Goal: Find specific fact: Find specific fact

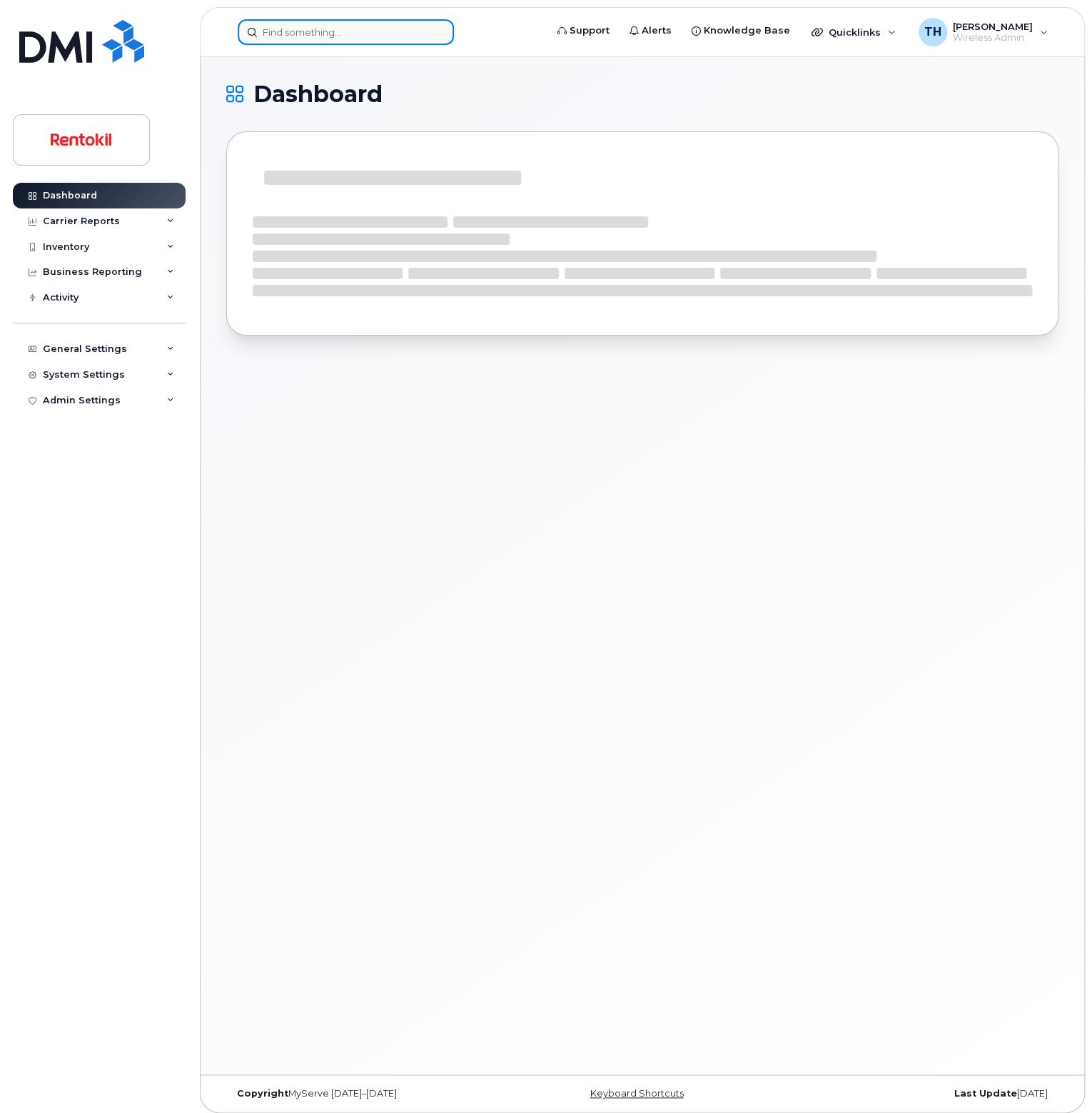
click at [388, 23] on input at bounding box center [345, 32] width 216 height 26
paste input "[PERSON_NAME]"
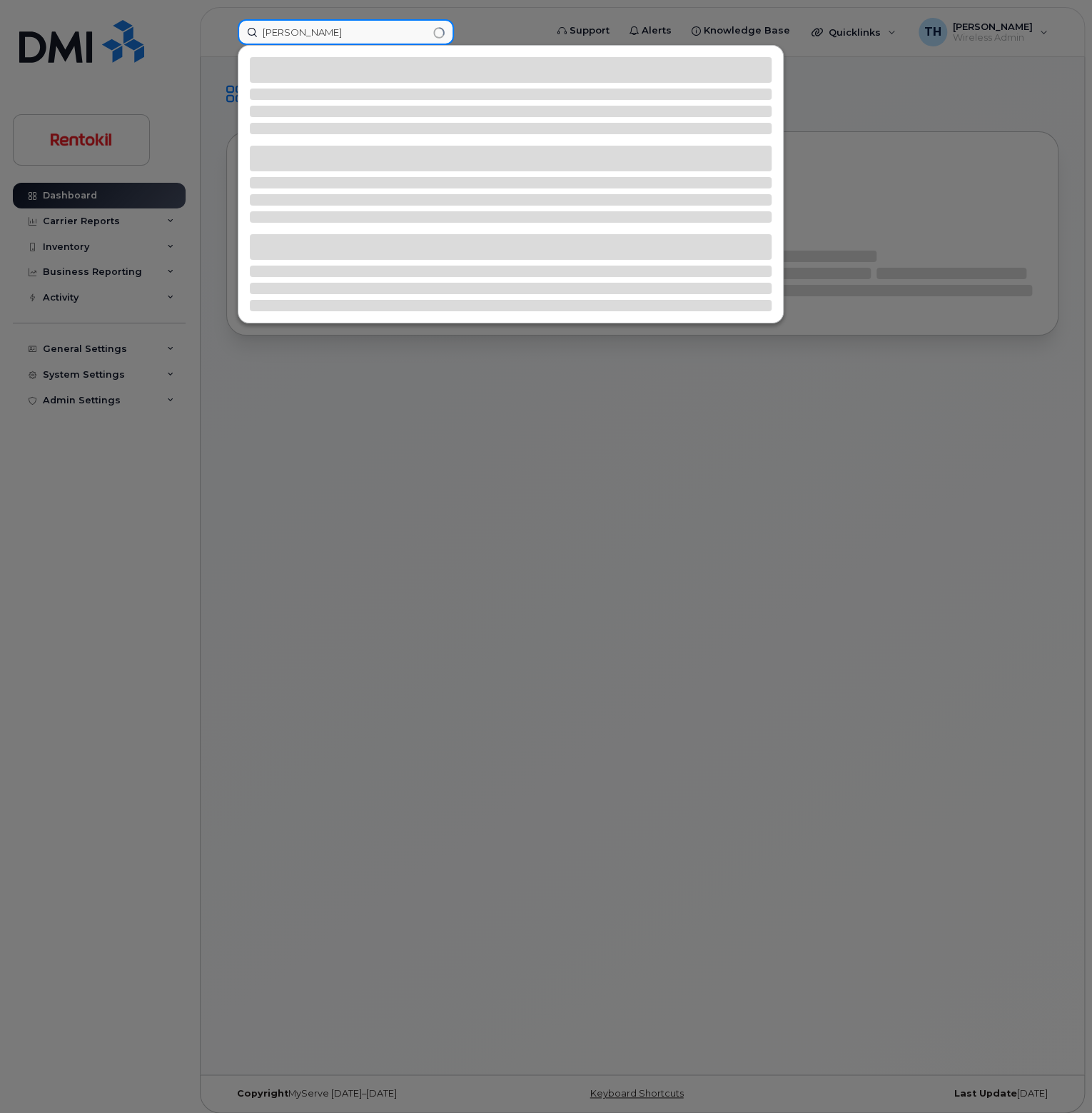
type input "[PERSON_NAME]"
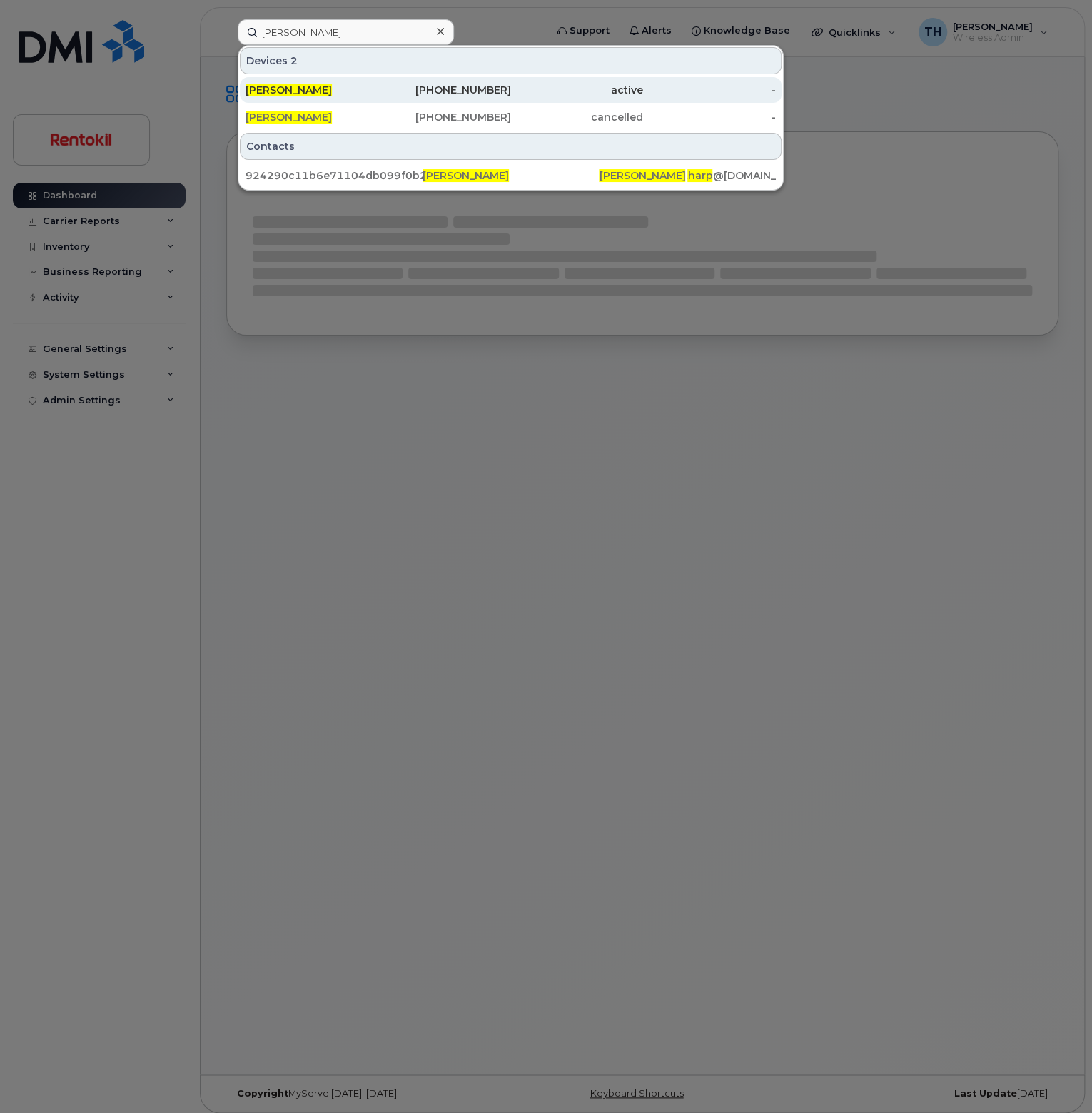
click at [373, 95] on div "DALTON HARP" at bounding box center [312, 90] width 133 height 14
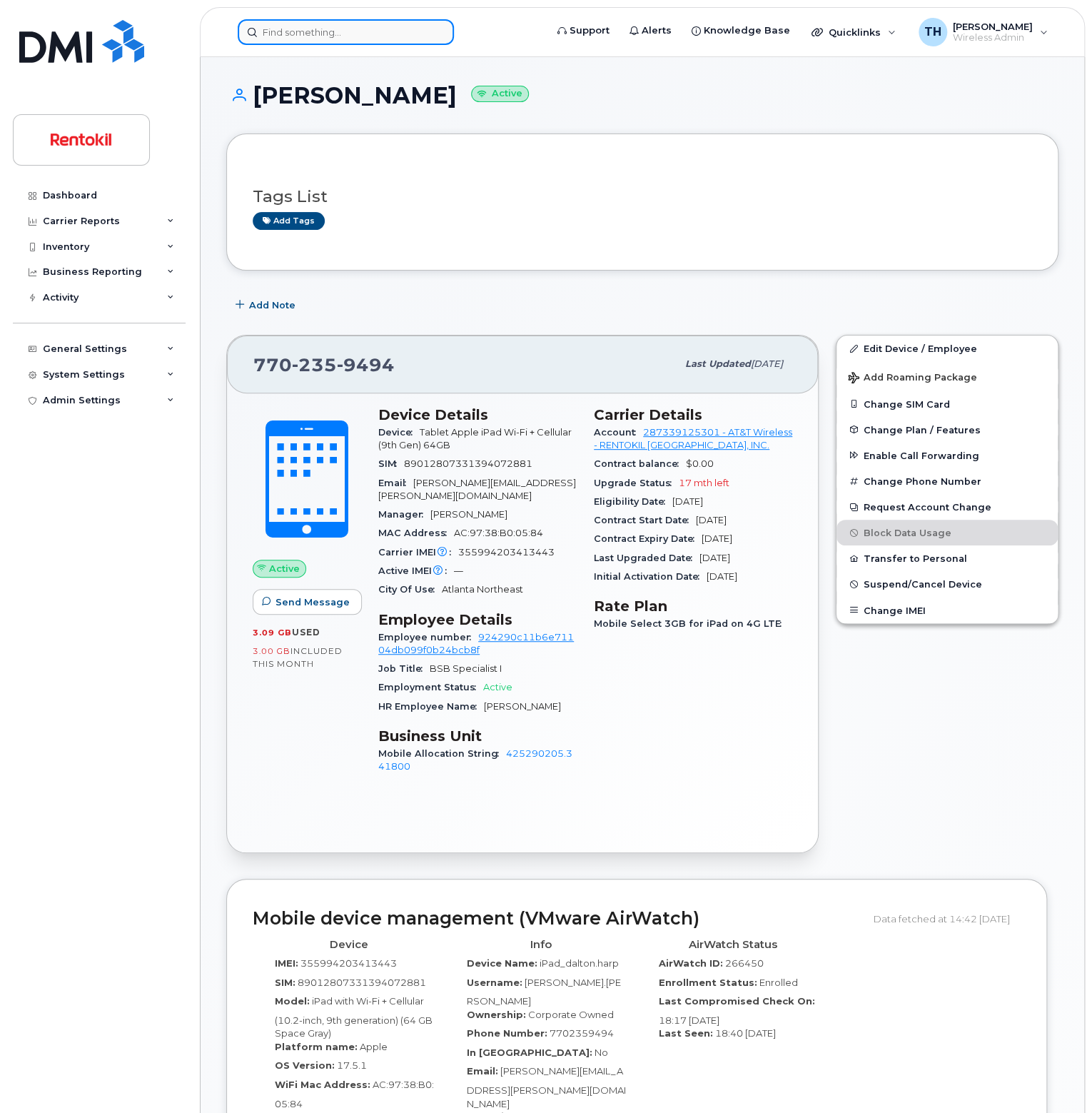
click at [368, 24] on input at bounding box center [345, 32] width 216 height 26
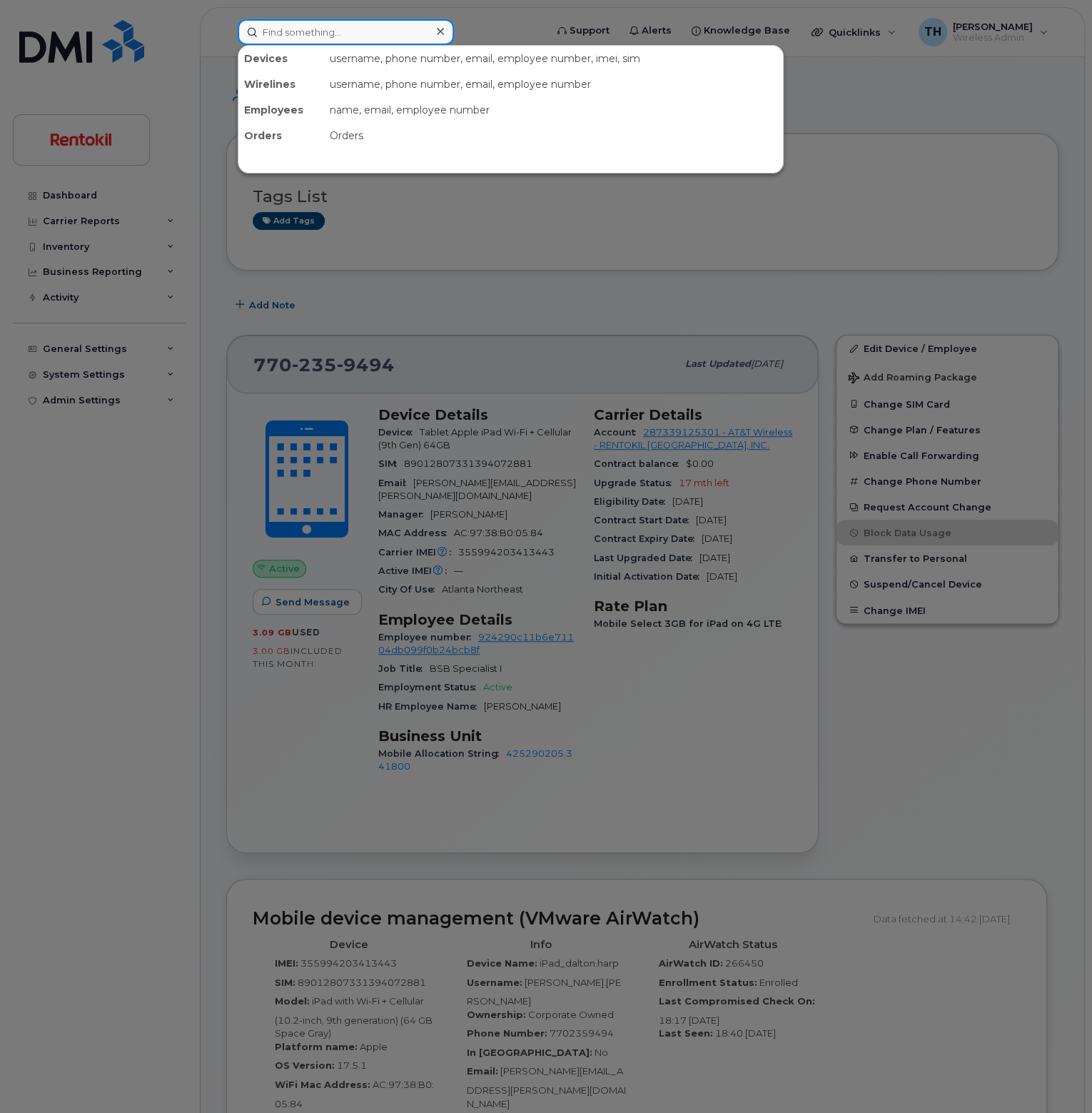
paste input "[PERSON_NAME]"
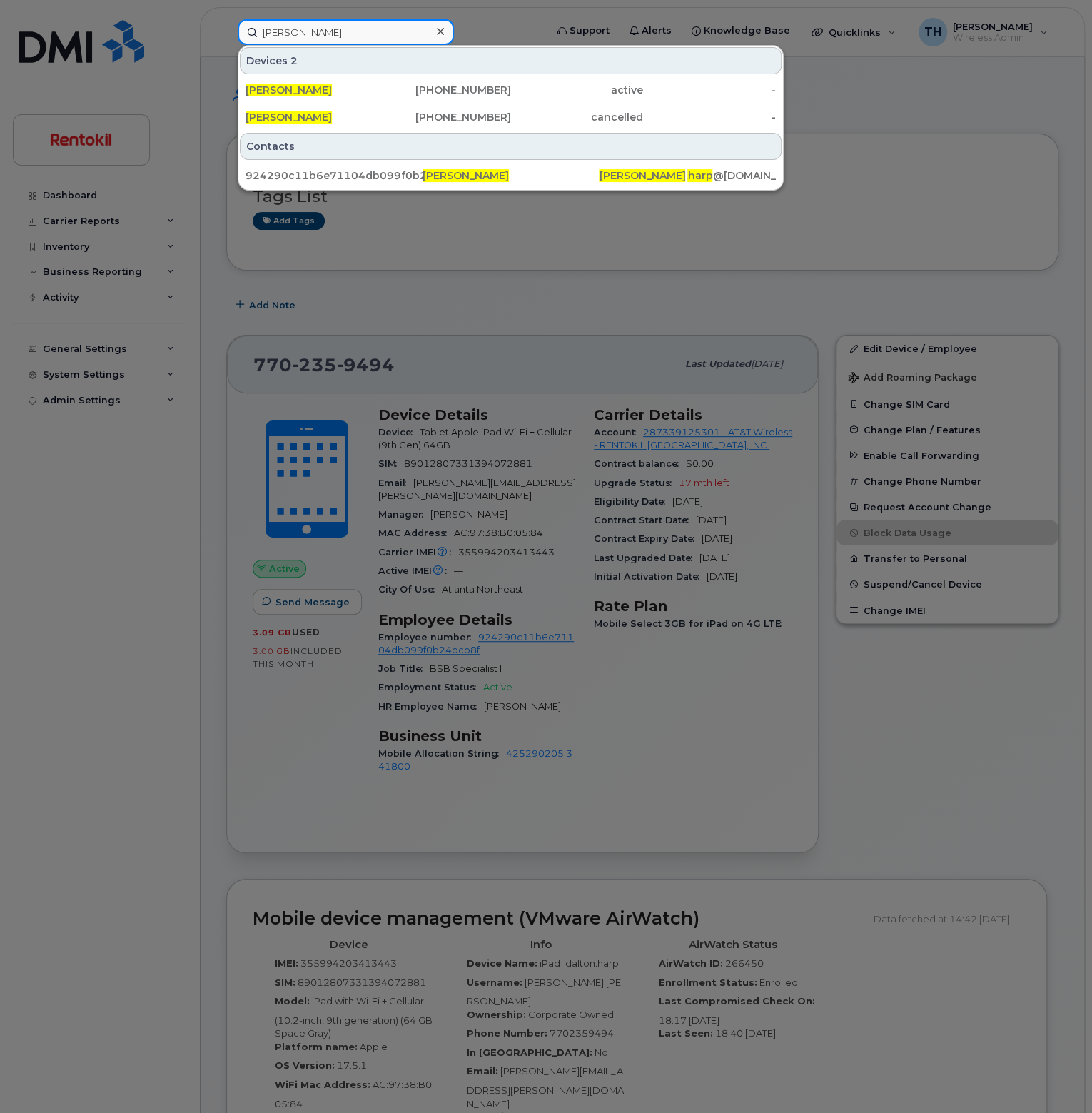
click at [371, 30] on input "[PERSON_NAME]" at bounding box center [345, 32] width 216 height 26
type input "[PERSON_NAME]"
click at [354, 123] on div "Dalton Harp" at bounding box center [312, 117] width 133 height 14
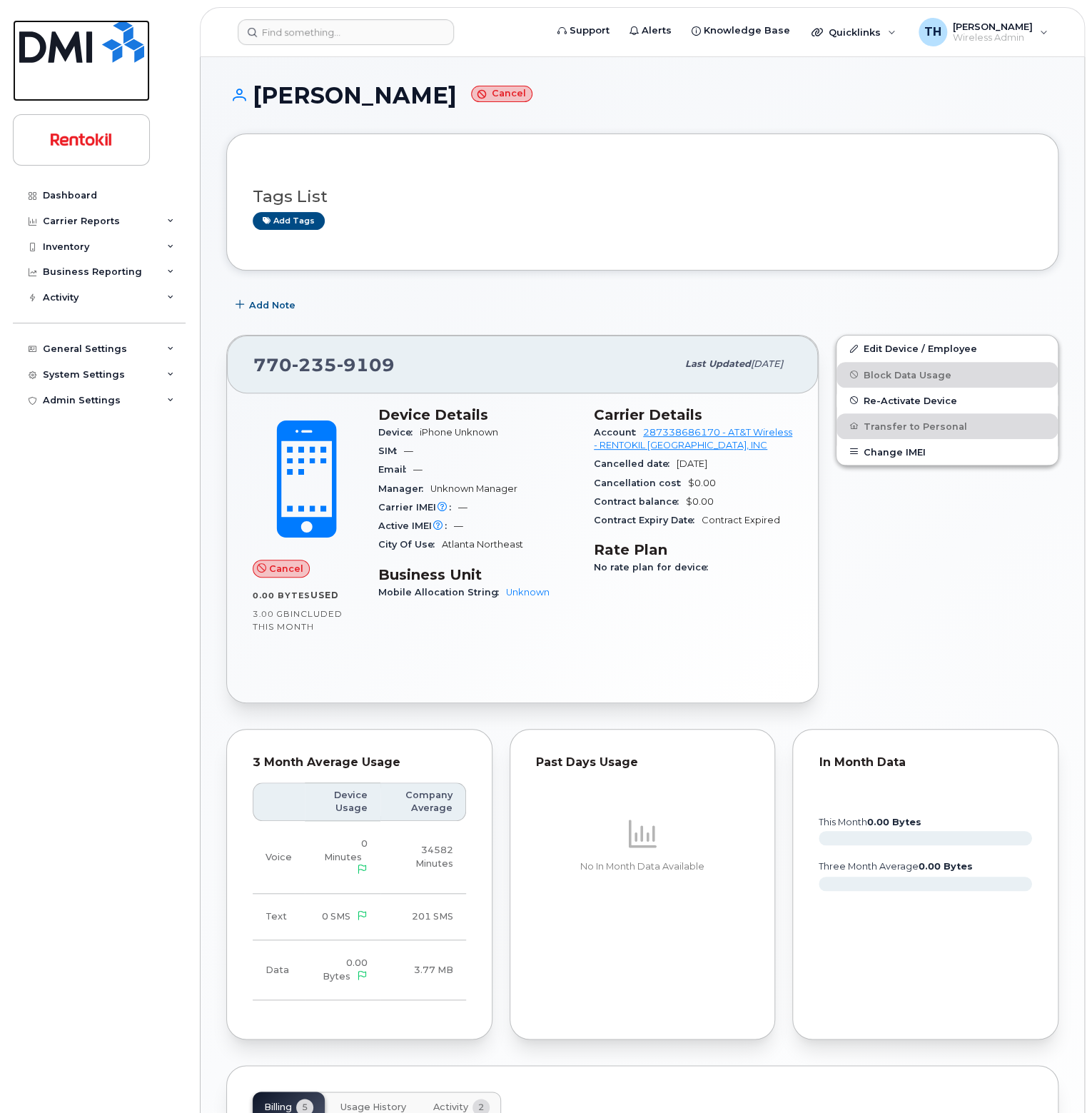
click at [116, 47] on img at bounding box center [82, 41] width 125 height 43
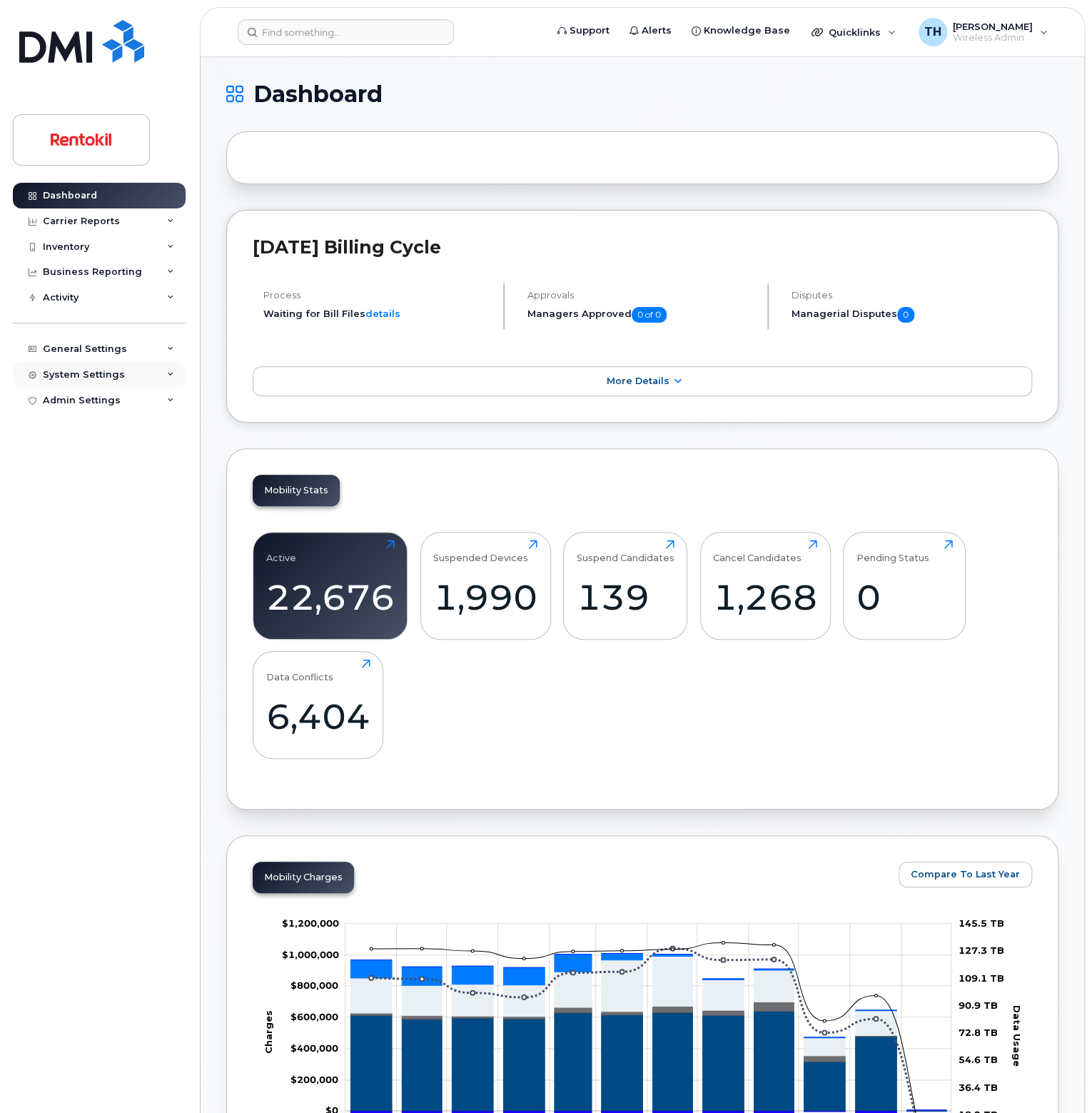
click at [124, 377] on div "System Settings" at bounding box center [99, 375] width 173 height 26
click at [116, 591] on div "Individual Users" at bounding box center [89, 592] width 80 height 13
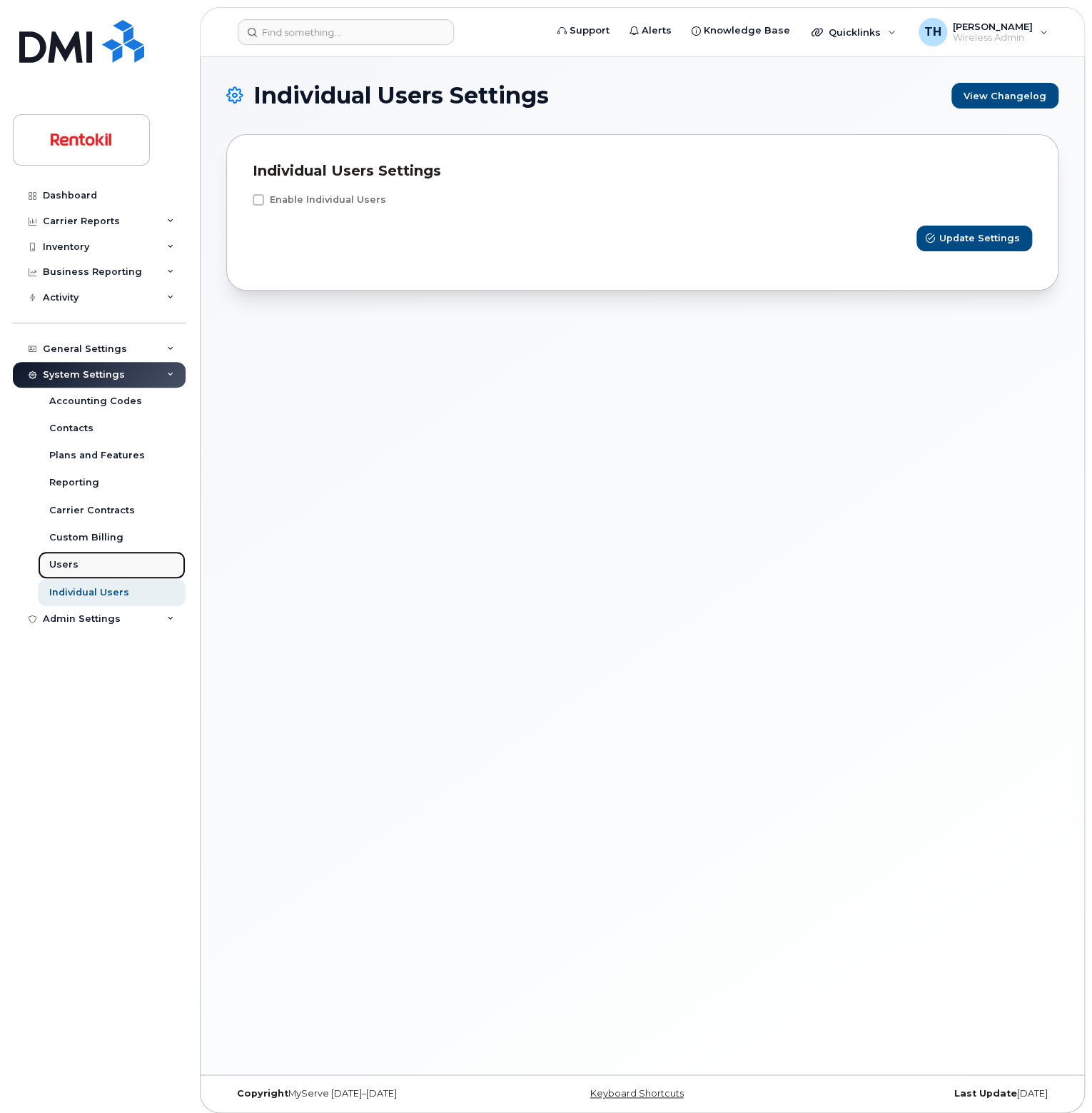
click at [111, 559] on link "Users" at bounding box center [111, 565] width 148 height 27
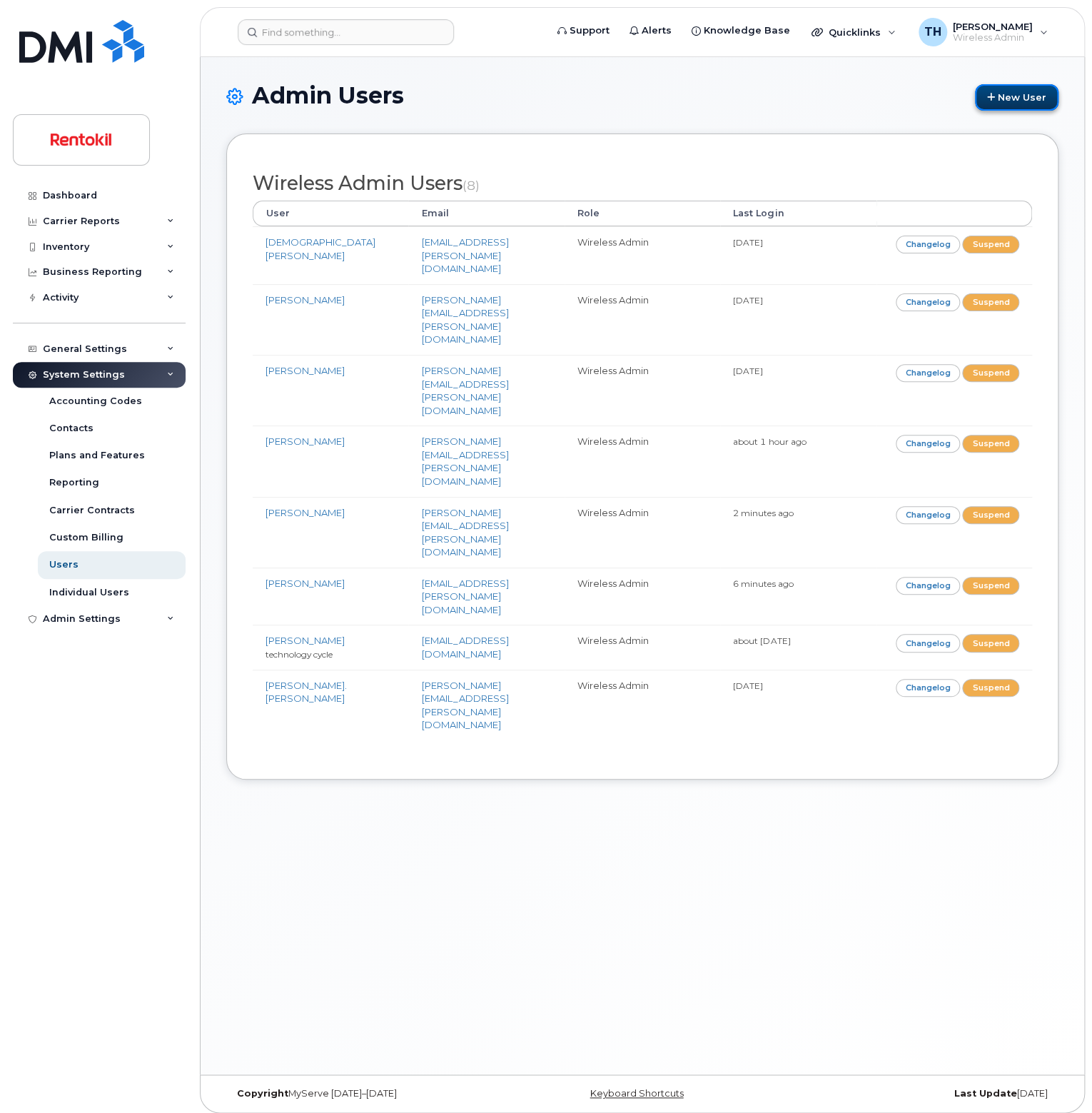
click at [1001, 98] on link "New User" at bounding box center [1016, 97] width 83 height 26
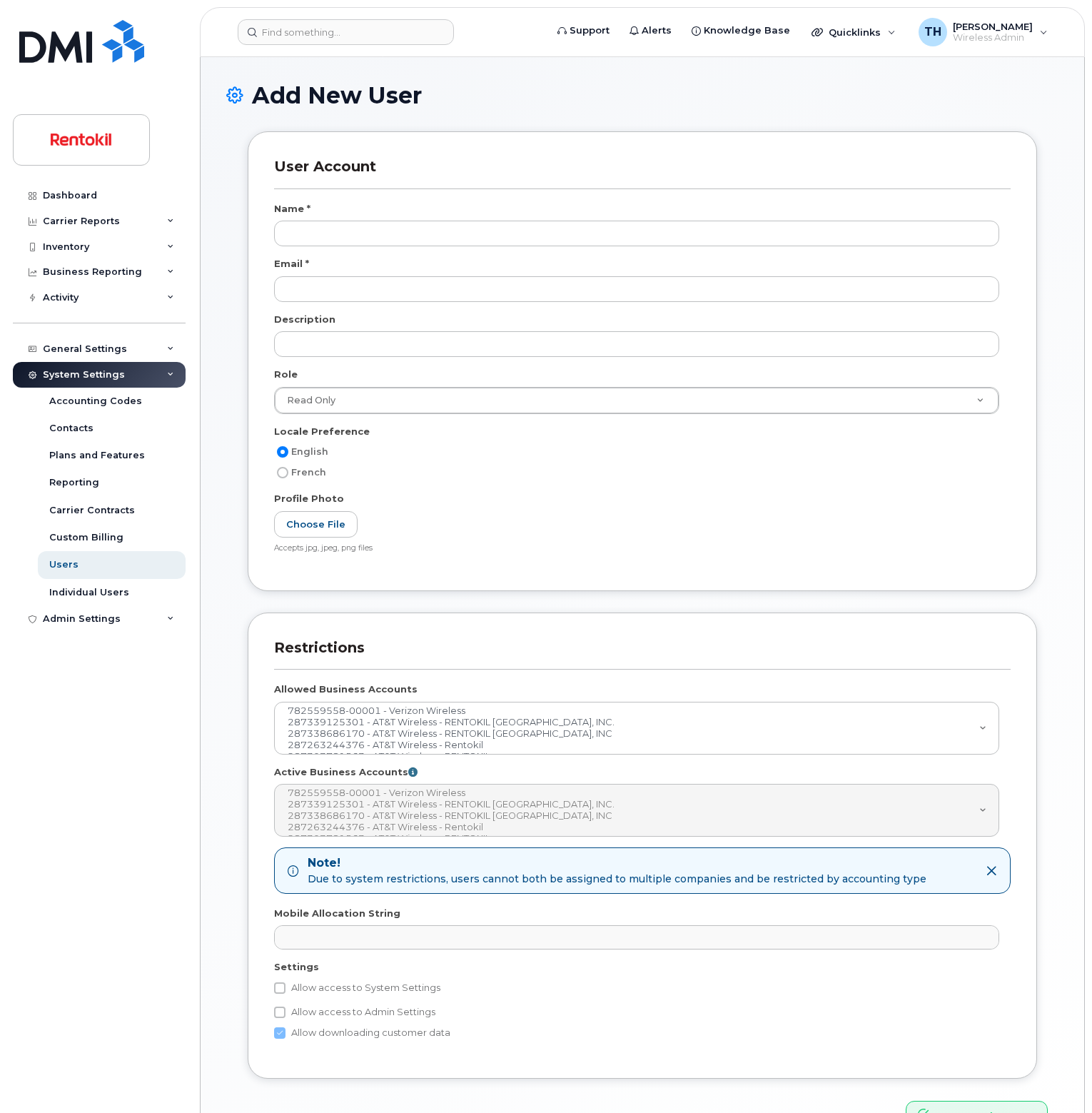
select select
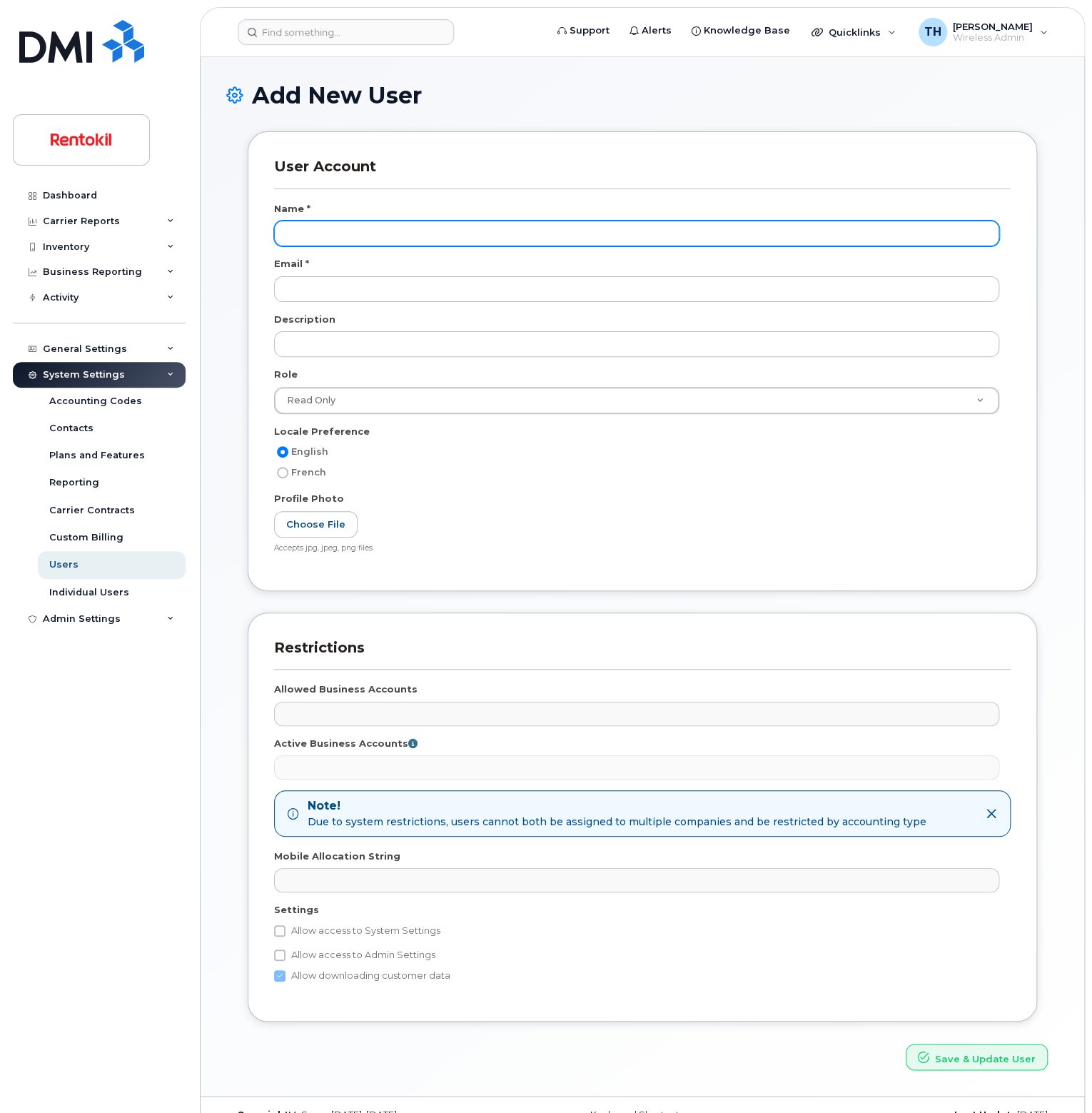
click at [471, 234] on input "text" at bounding box center [637, 233] width 726 height 26
paste input "Dalton Harp"
drag, startPoint x: 471, startPoint y: 234, endPoint x: 200, endPoint y: 208, distance: 272.2
click at [219, 210] on div "Add New User User Account Name * Dalton Harp Email * Description Role Read Only…" at bounding box center [642, 576] width 883 height 1039
click at [342, 244] on input "Dalton Harp" at bounding box center [637, 233] width 726 height 26
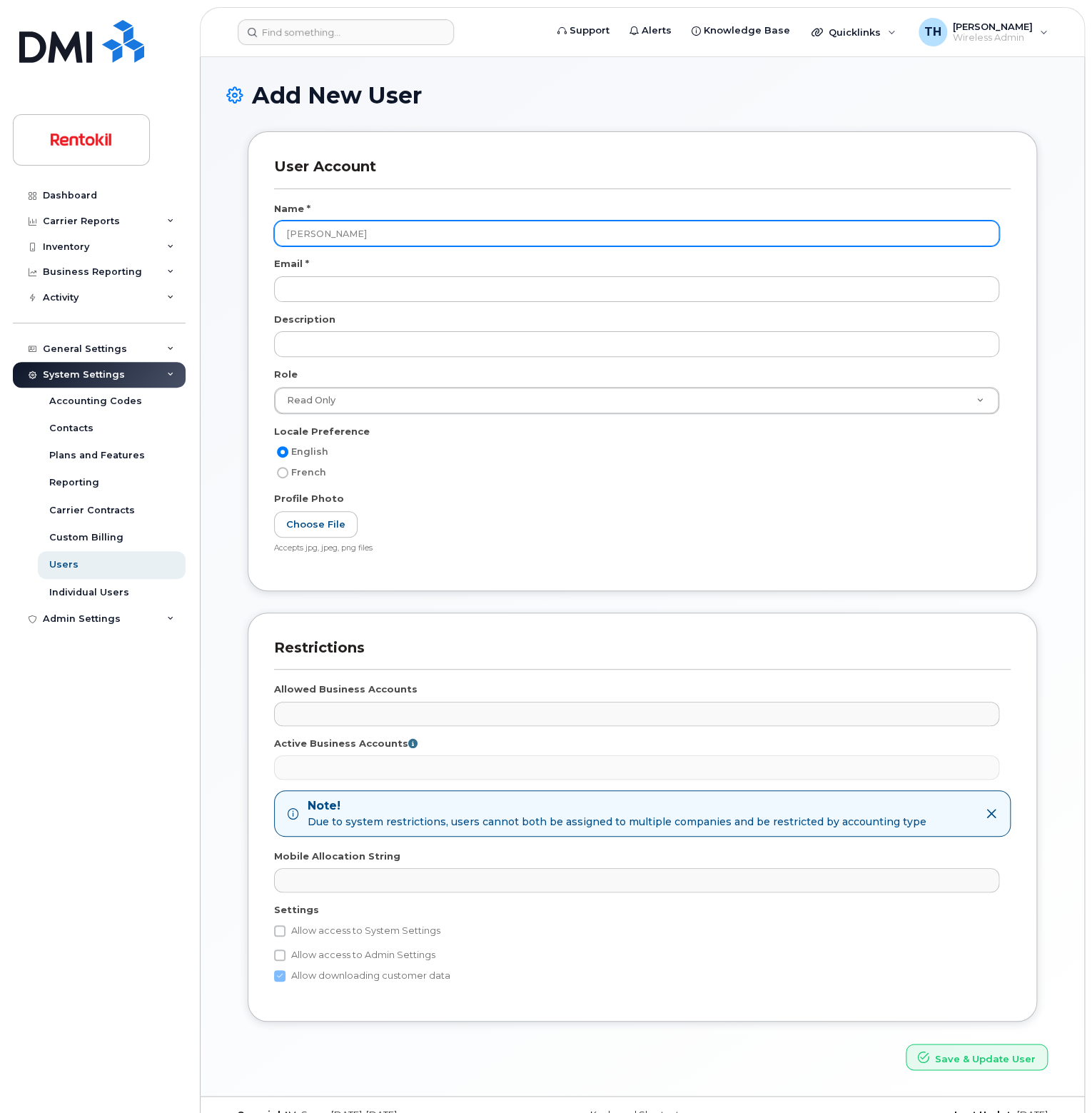
click at [342, 244] on input "Dalton Harp" at bounding box center [637, 233] width 726 height 26
paste input "[PERSON_NAME]"
type input "[PERSON_NAME]"
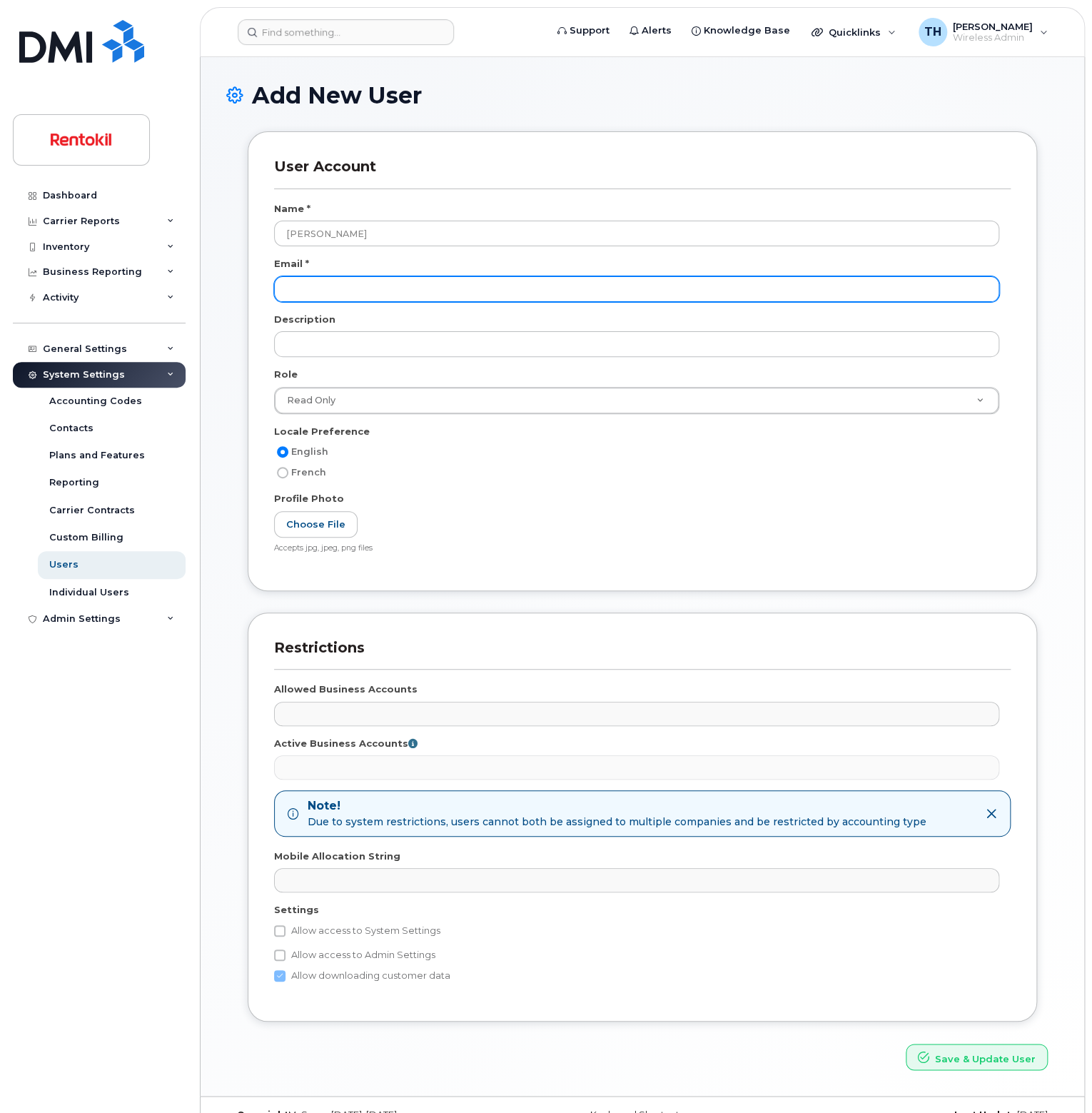
click at [300, 288] on input "email" at bounding box center [637, 289] width 726 height 26
paste input "tabatha.bender@rentokil-terminix.com"
type input "tabatha.bender@rentokil-terminix.com"
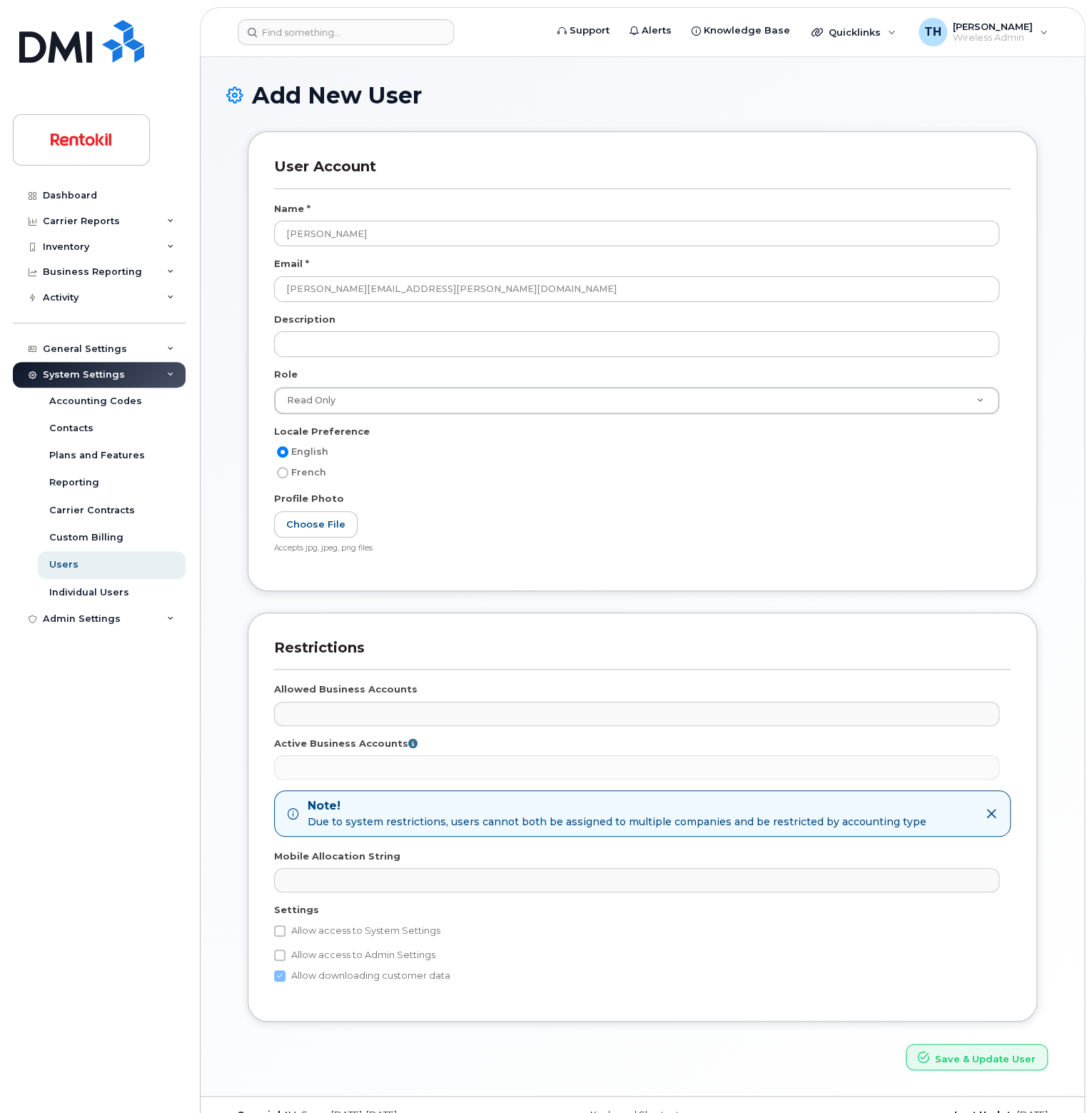
click at [451, 418] on div "Read Only Wireless Admin Read Only" at bounding box center [642, 406] width 736 height 38
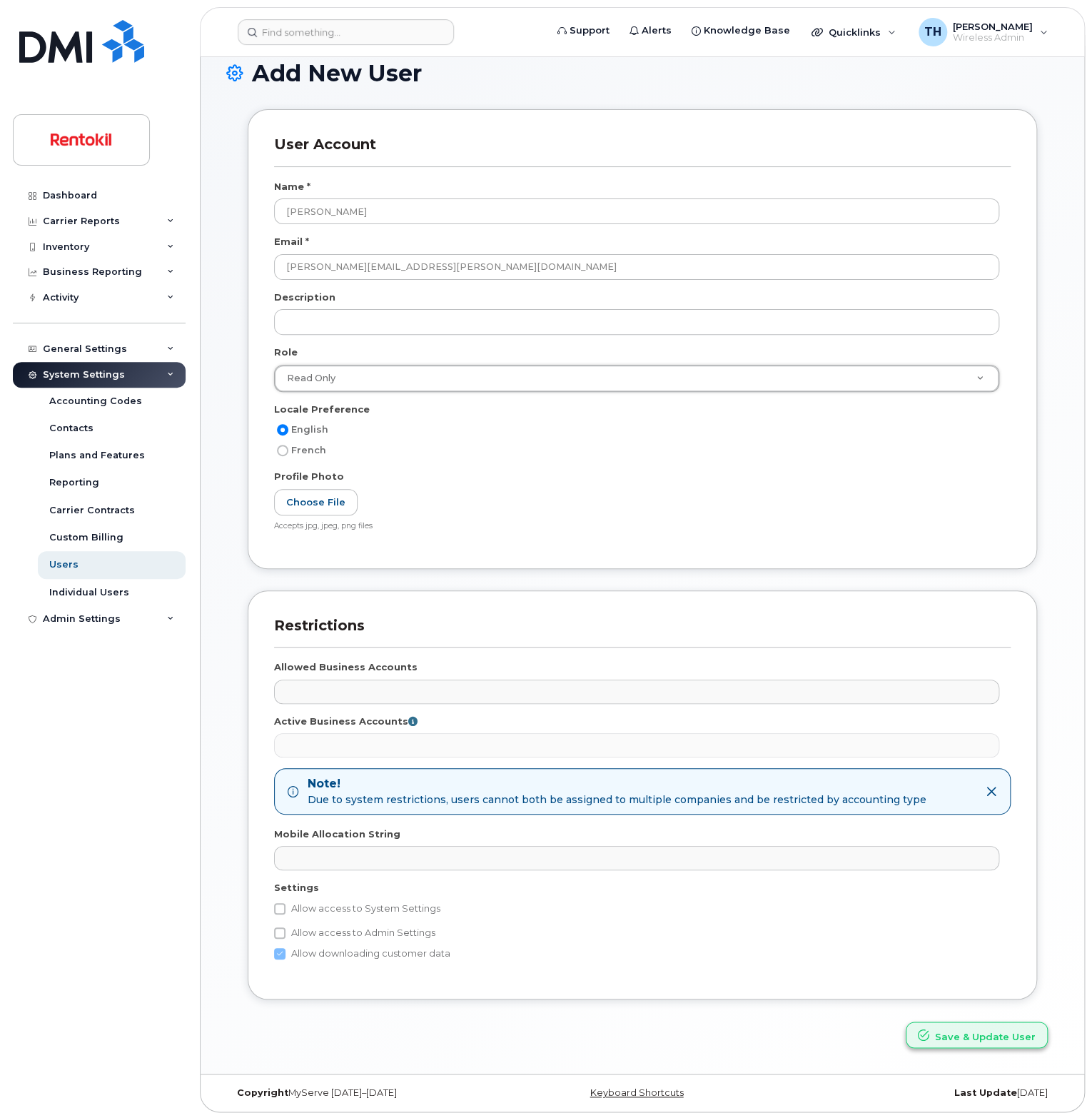
scroll to position [25, 0]
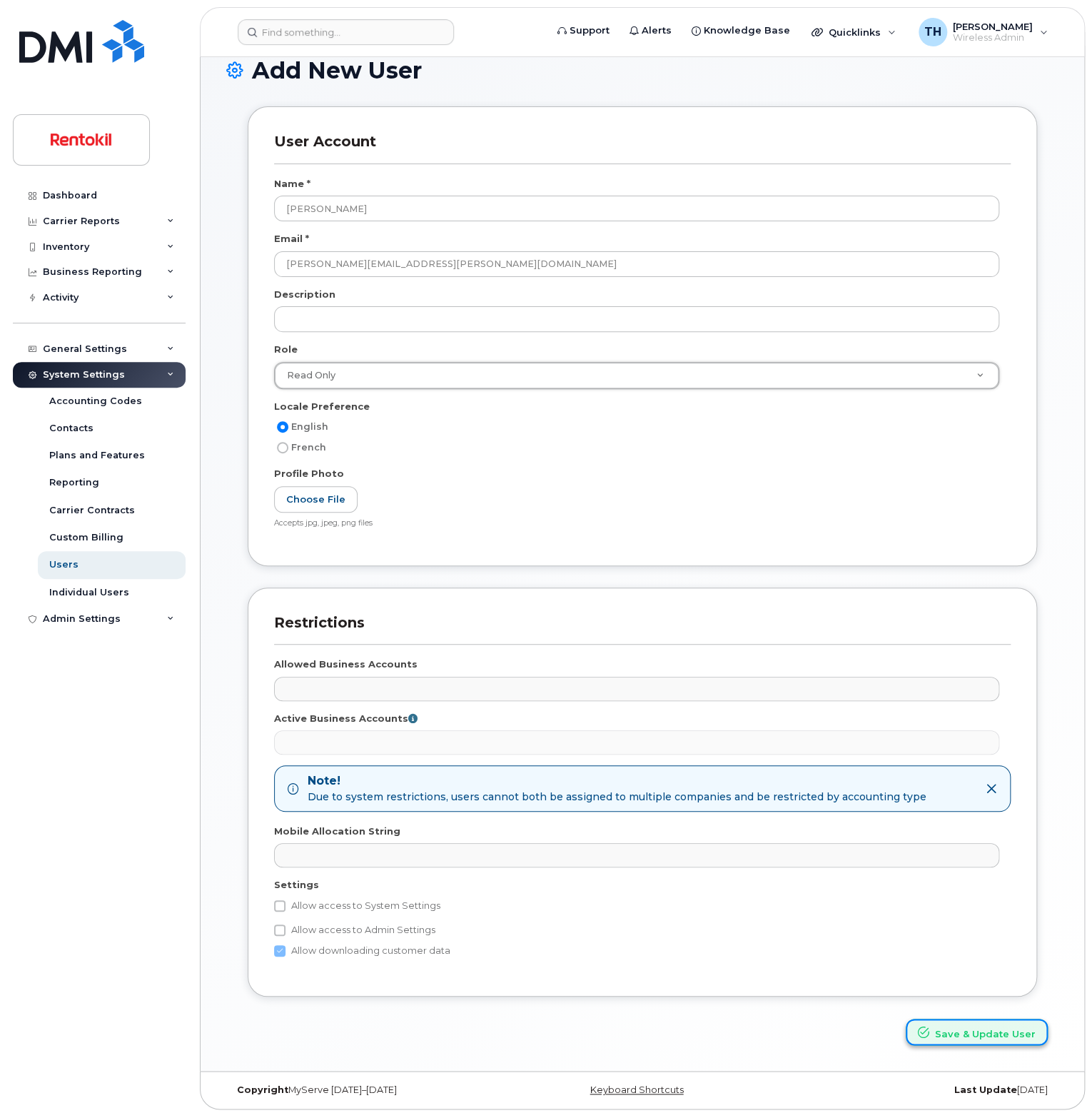
click at [978, 1036] on button "Save & Update User" at bounding box center [976, 1031] width 142 height 26
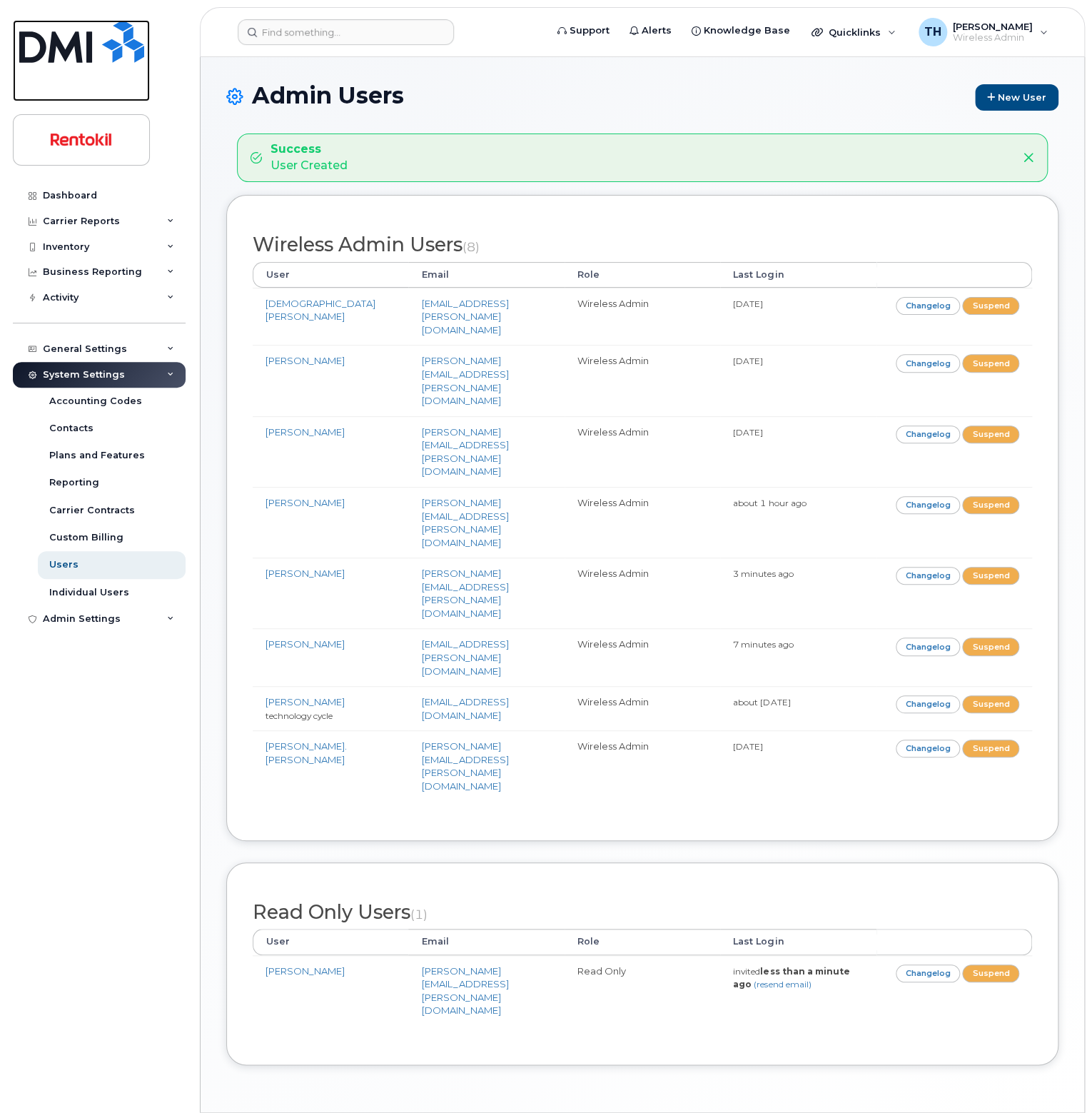
click at [94, 65] on link at bounding box center [81, 60] width 137 height 82
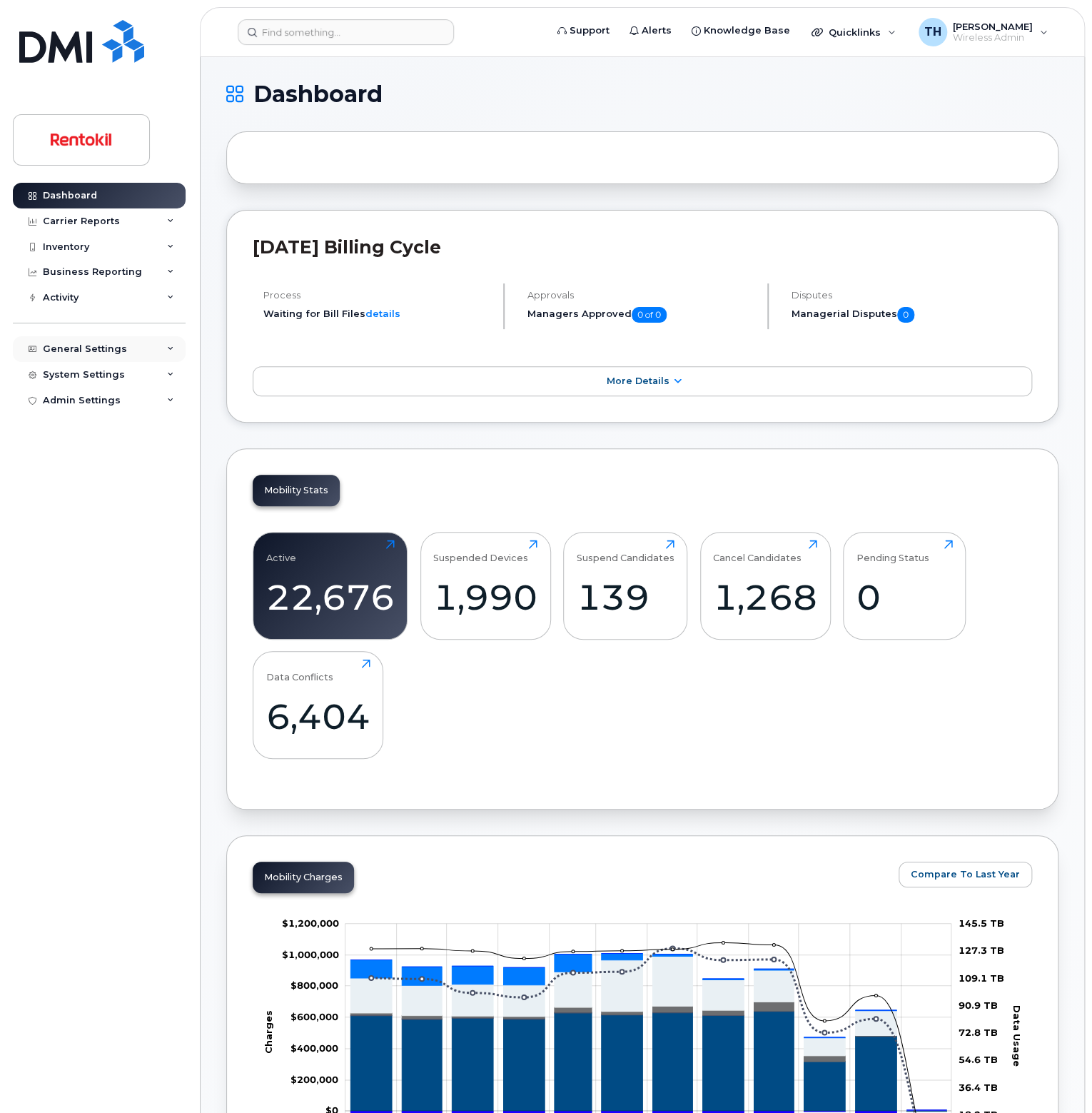
click at [104, 348] on div "General Settings" at bounding box center [85, 349] width 84 height 12
click at [100, 379] on div "System Settings" at bounding box center [84, 375] width 82 height 12
click at [91, 591] on div "Individual Users" at bounding box center [89, 592] width 80 height 13
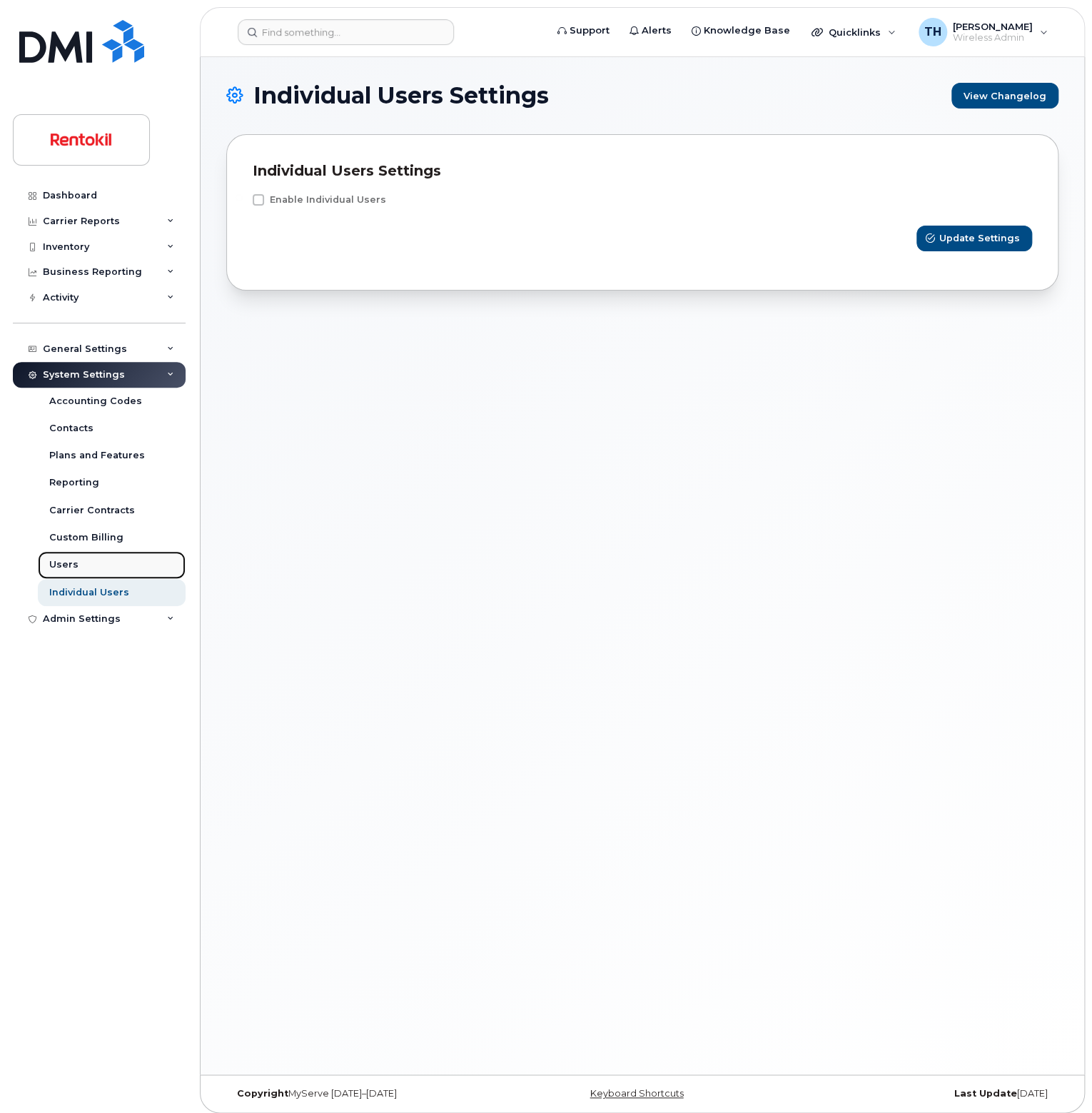
click at [68, 567] on div "Users" at bounding box center [64, 565] width 30 height 13
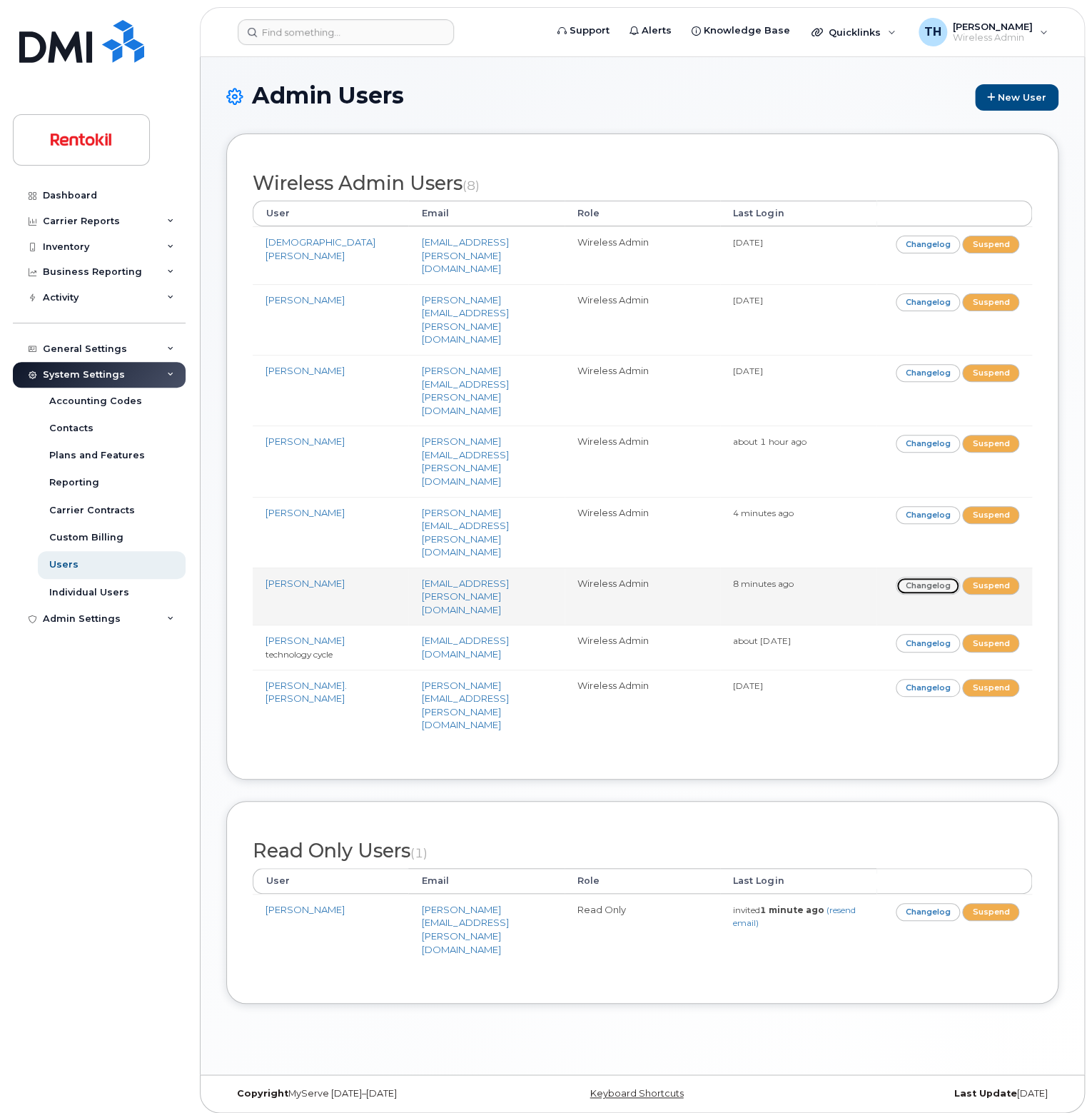
click at [909, 577] on link "Changelog" at bounding box center [928, 586] width 65 height 18
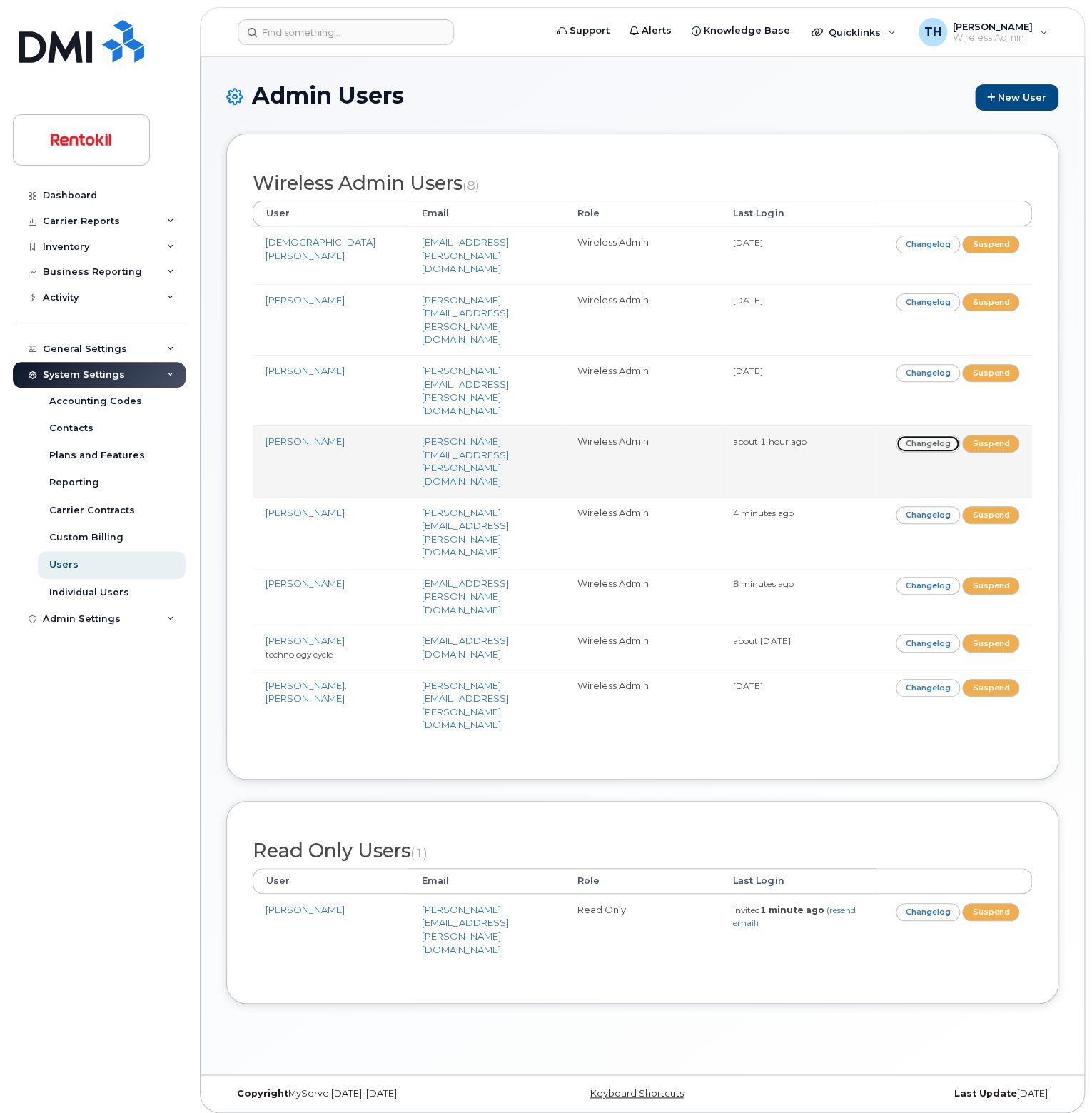
click at [912, 435] on link "Changelog" at bounding box center [928, 444] width 65 height 18
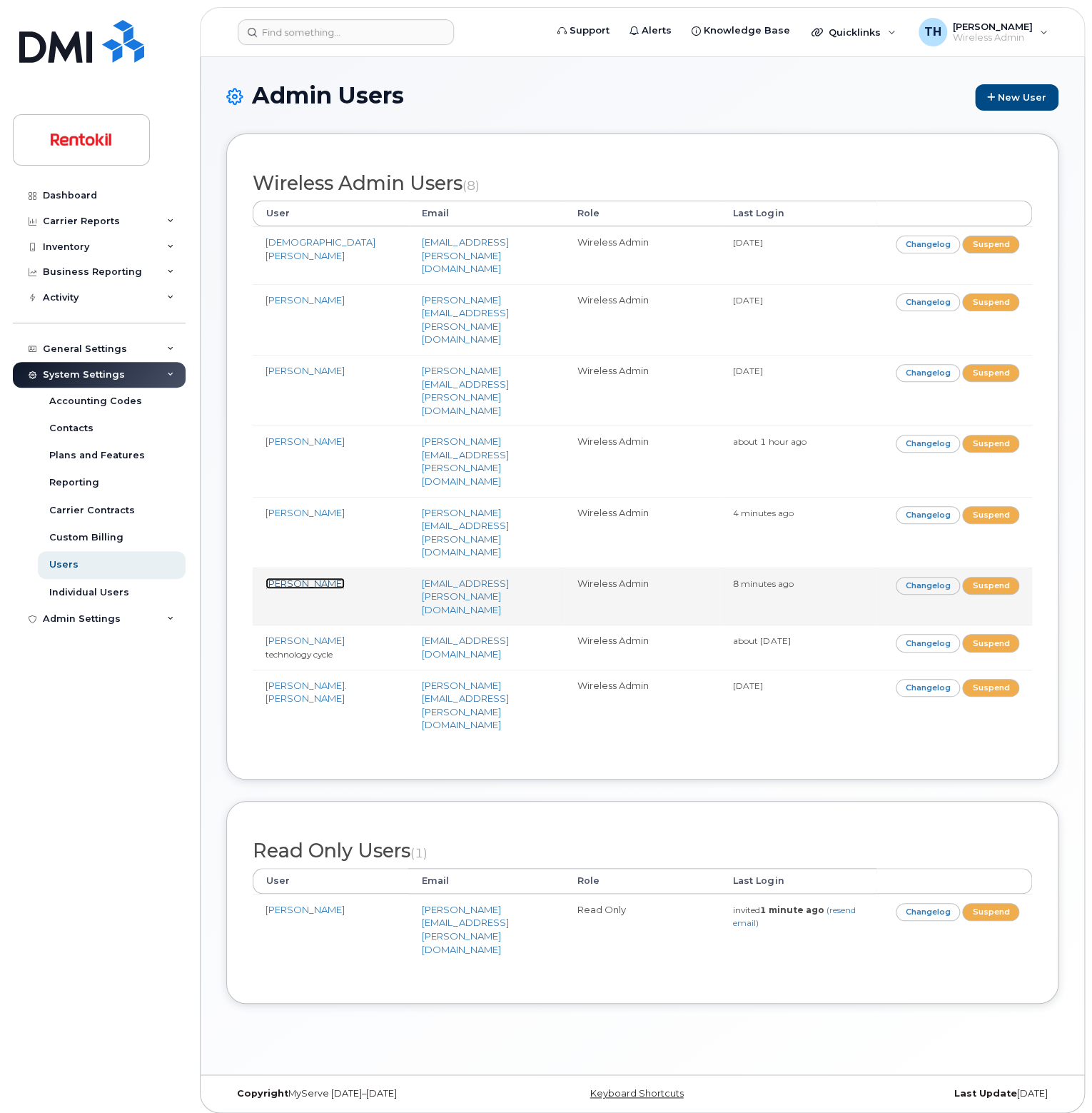
click at [295, 578] on link "Colby Boyd" at bounding box center [305, 583] width 79 height 12
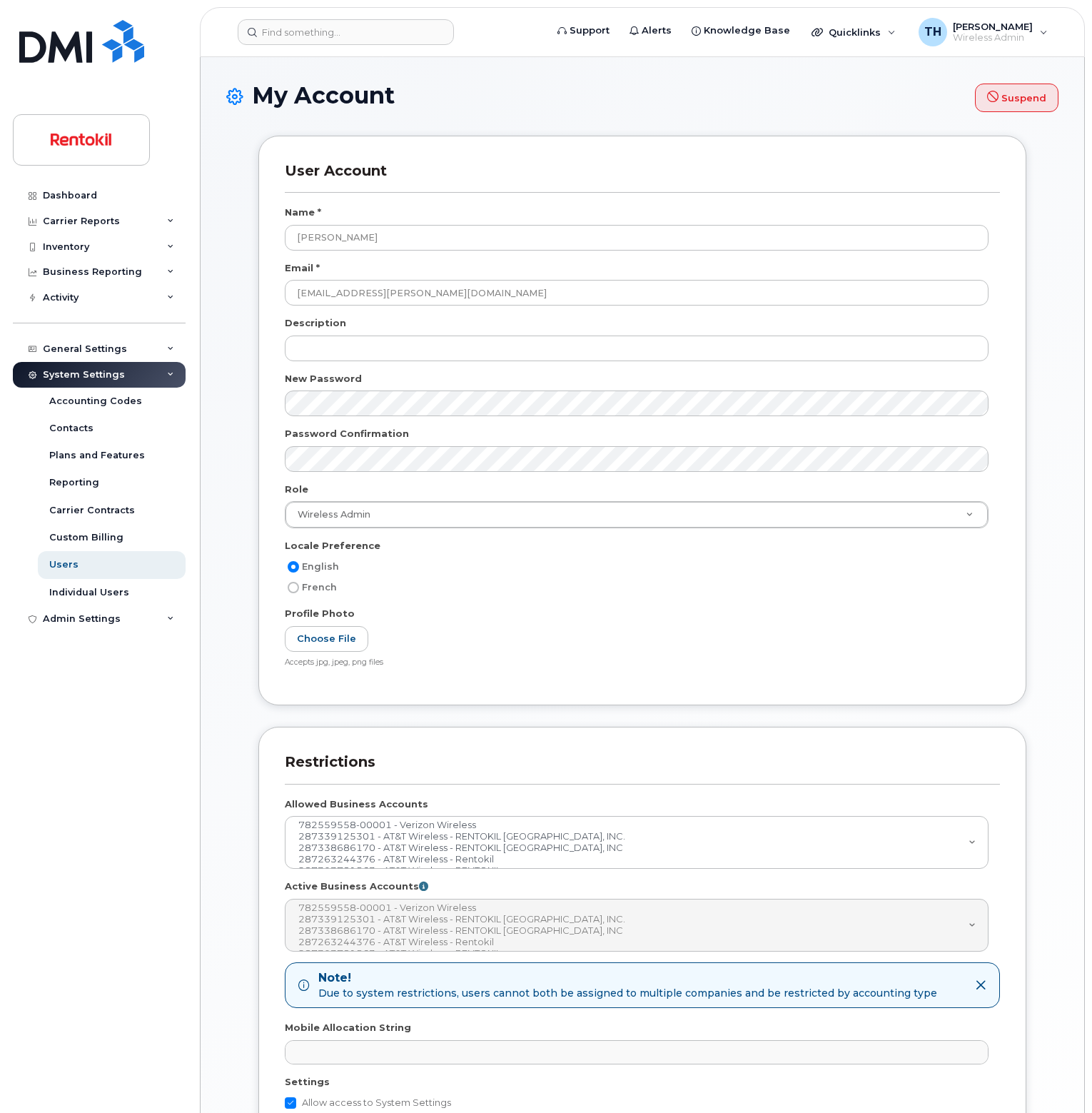
select select
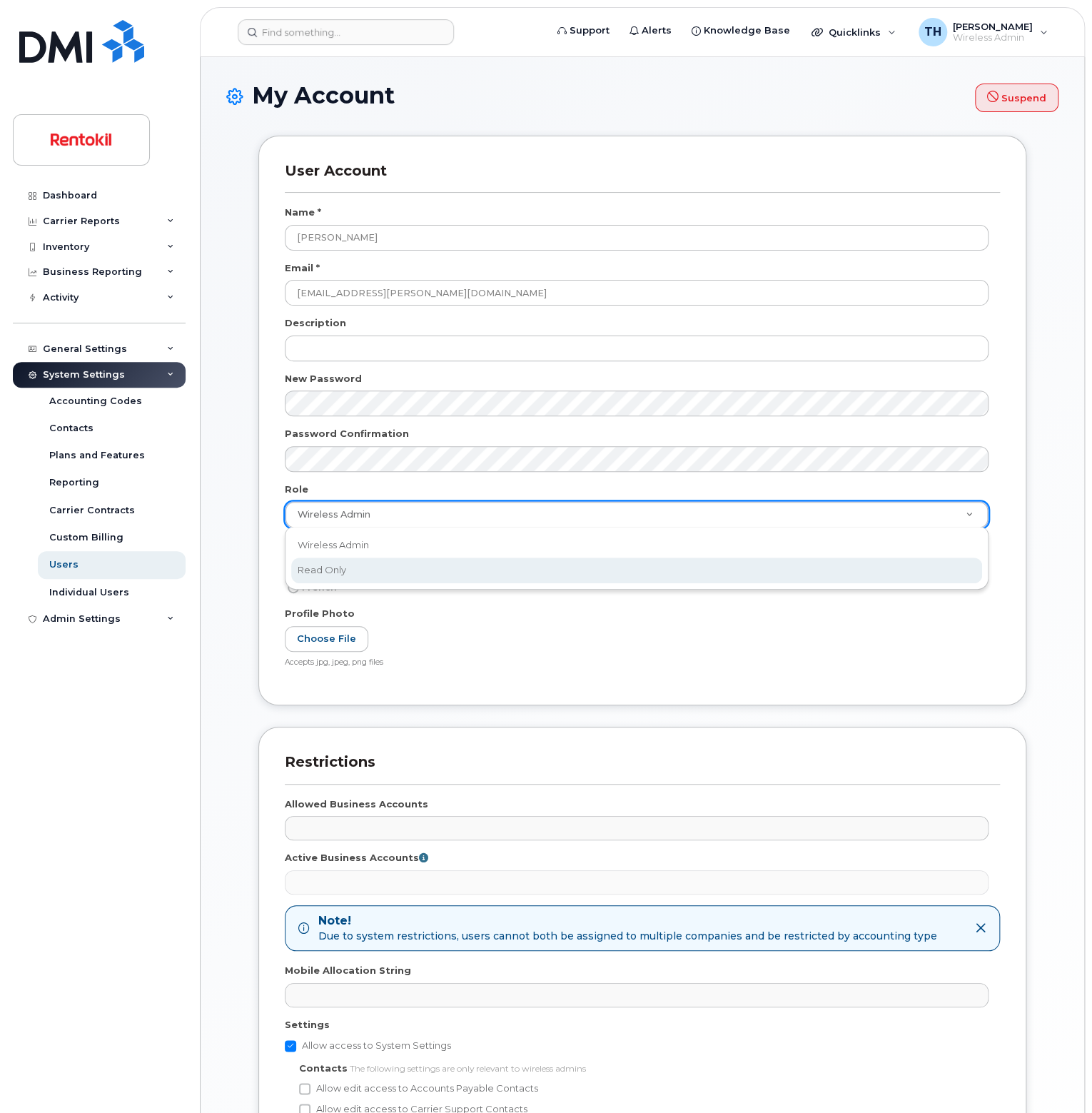
scroll to position [0, 4]
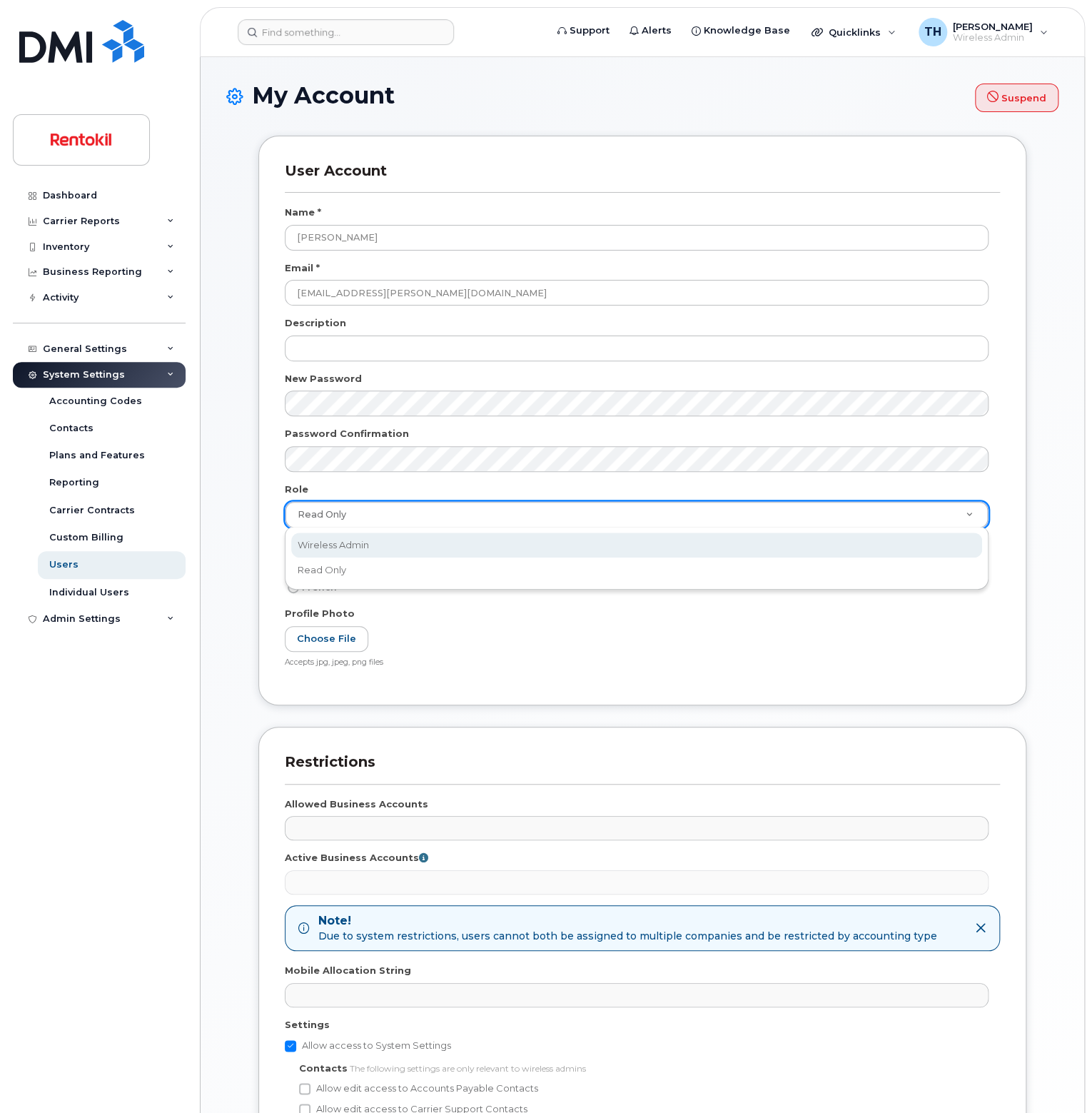
select select "wireless_admin"
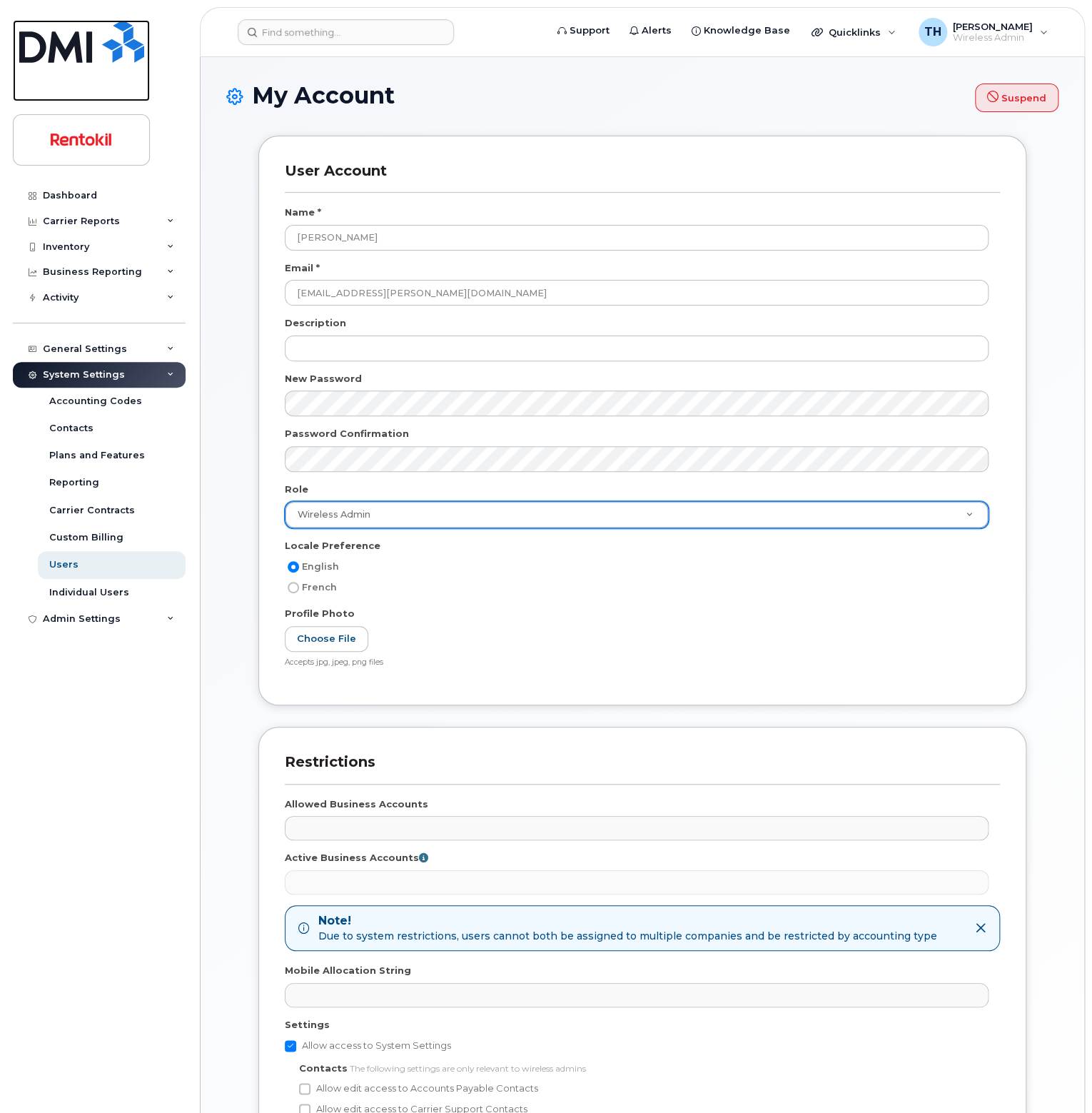
click at [78, 39] on img at bounding box center [82, 41] width 125 height 43
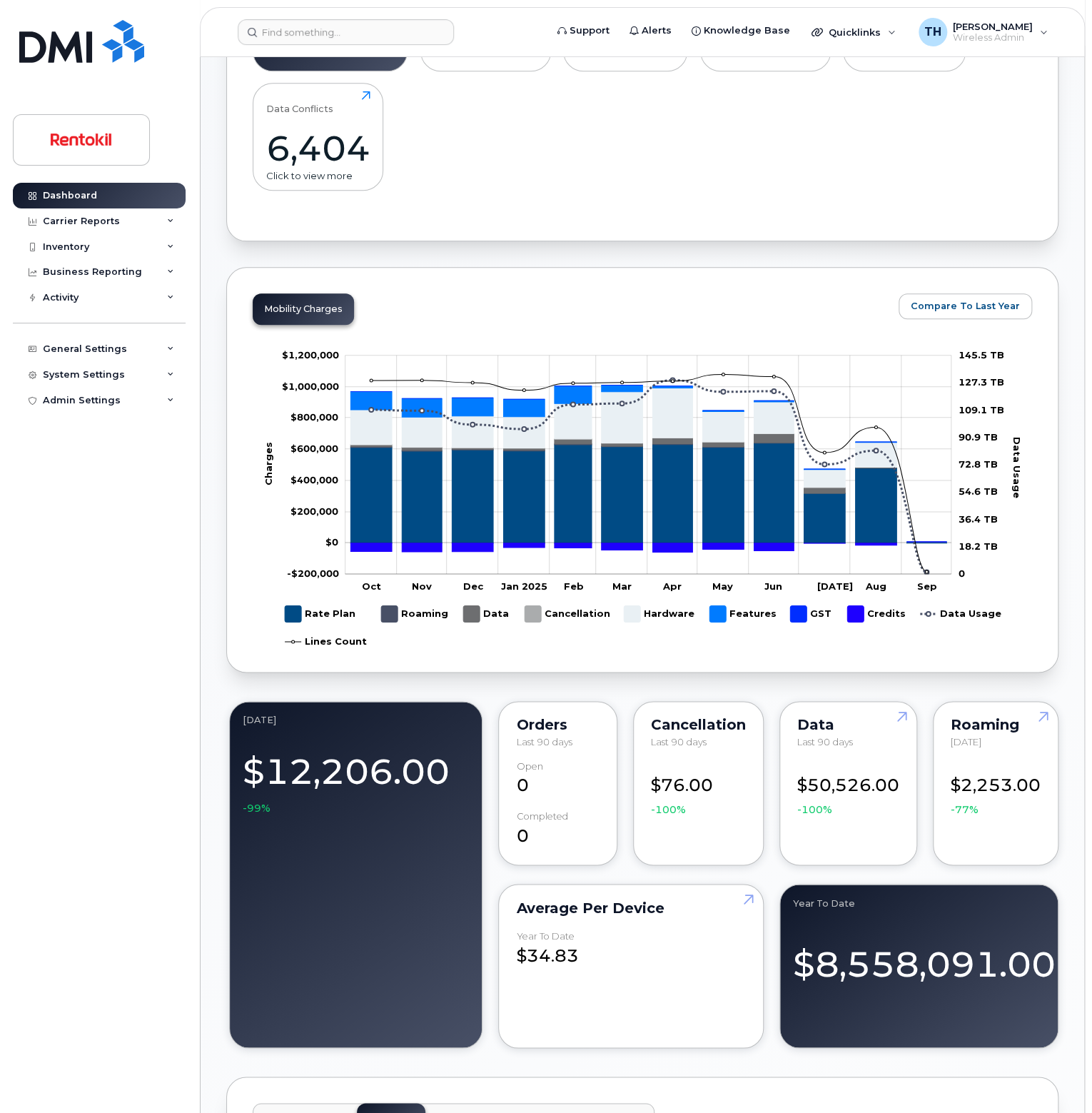
scroll to position [214, 0]
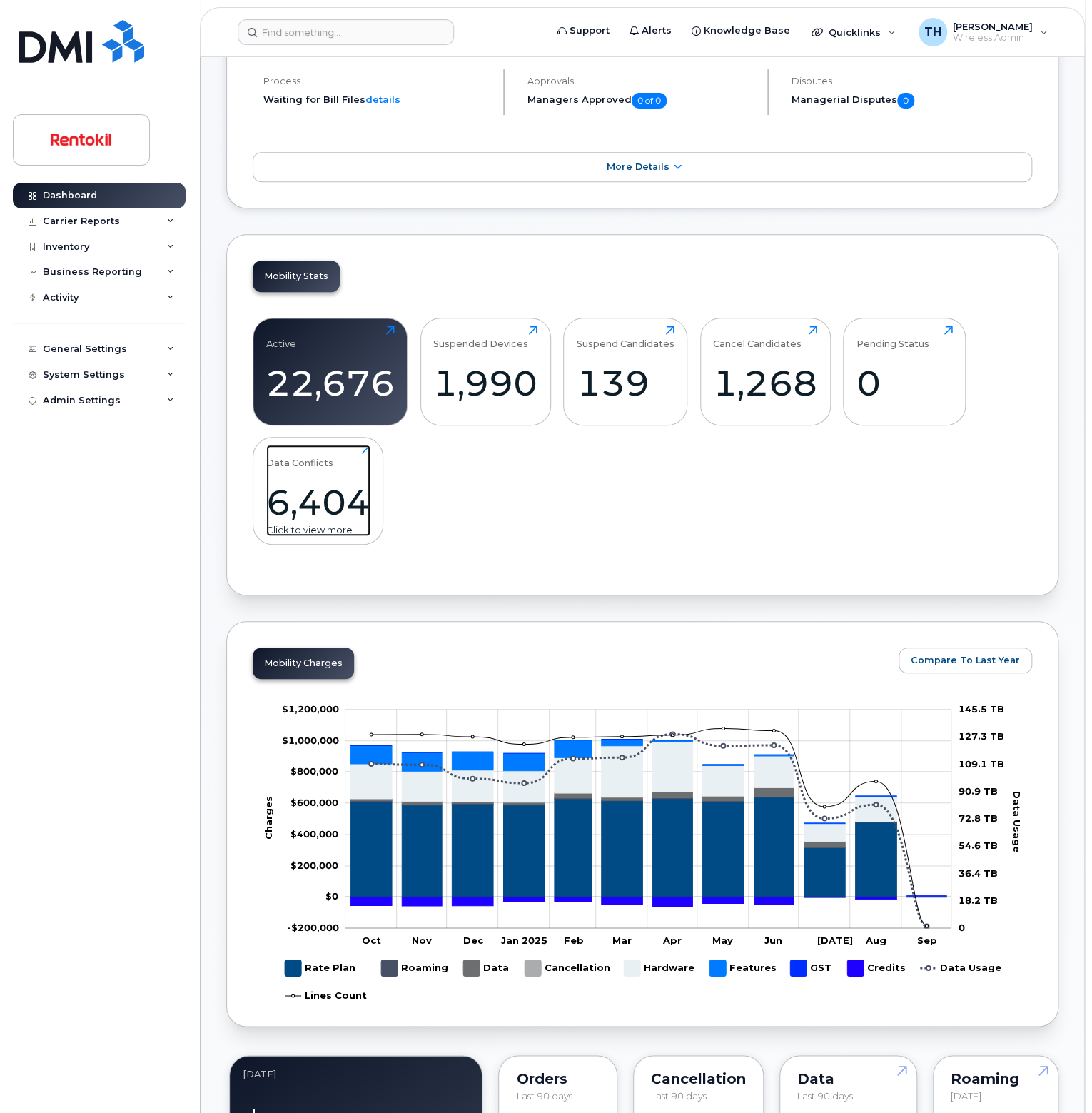
click at [329, 489] on div "6,404" at bounding box center [318, 502] width 104 height 42
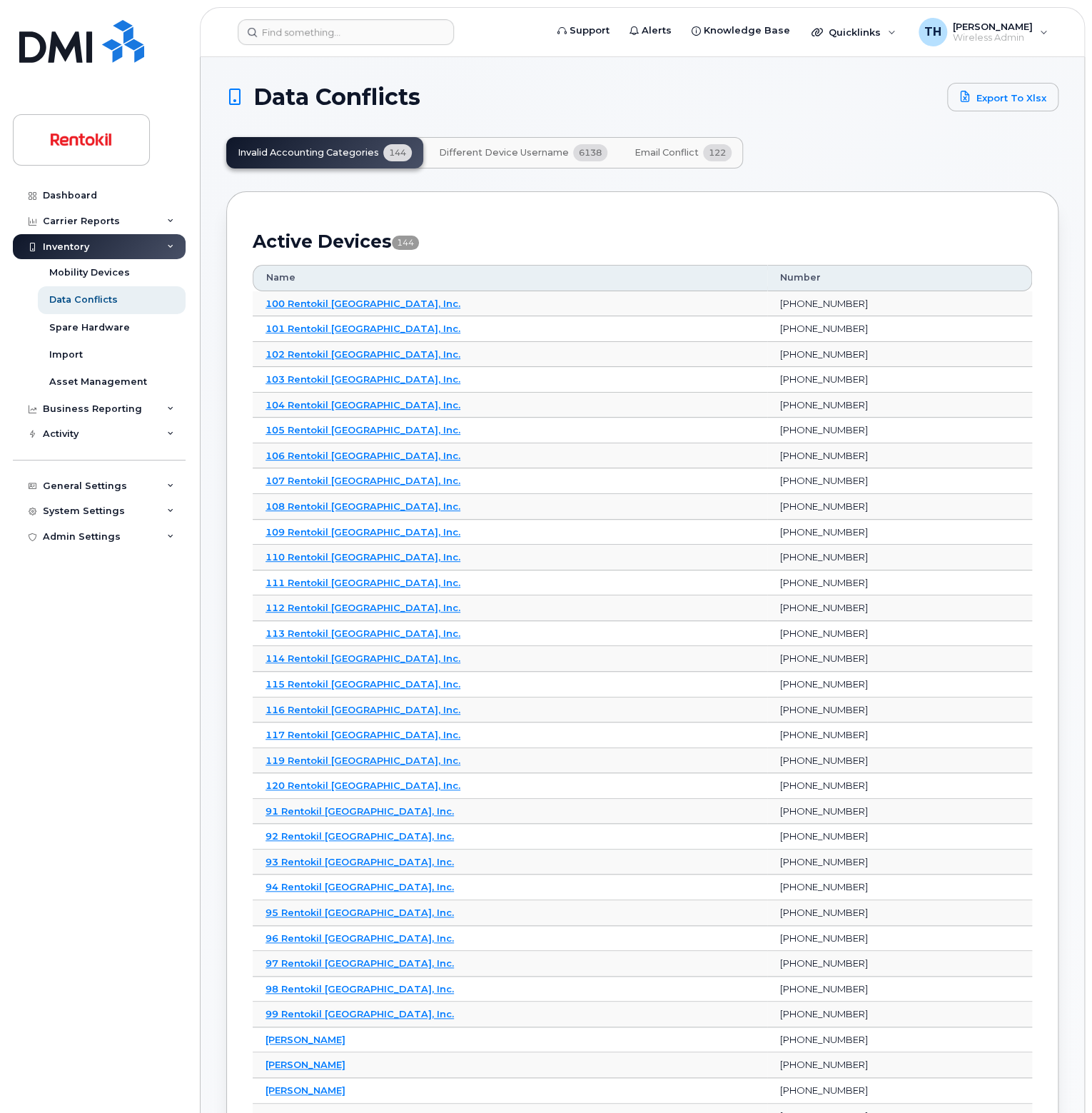
click at [665, 143] on button "Email Conflict 122" at bounding box center [684, 152] width 120 height 31
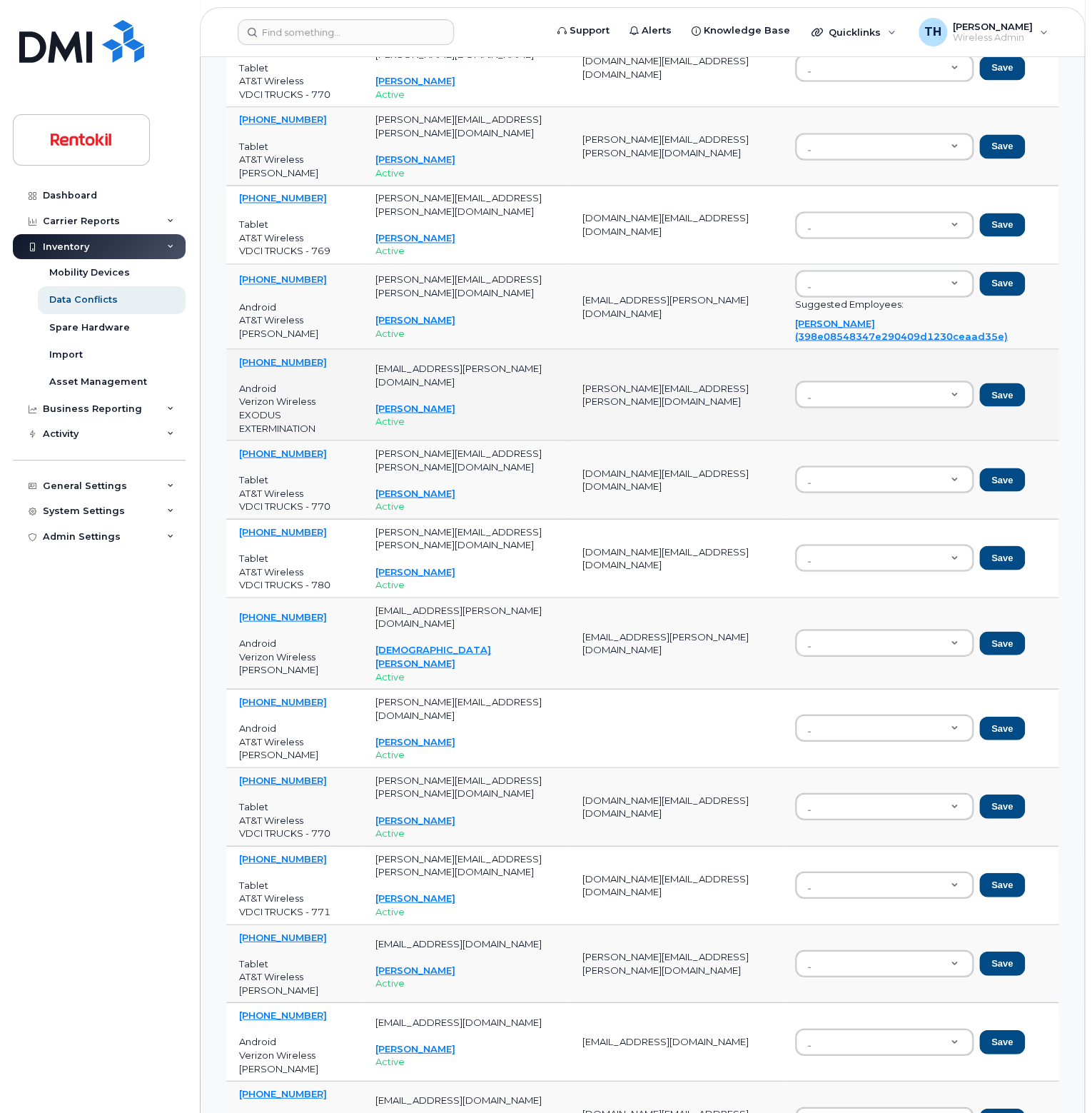
scroll to position [1071, 0]
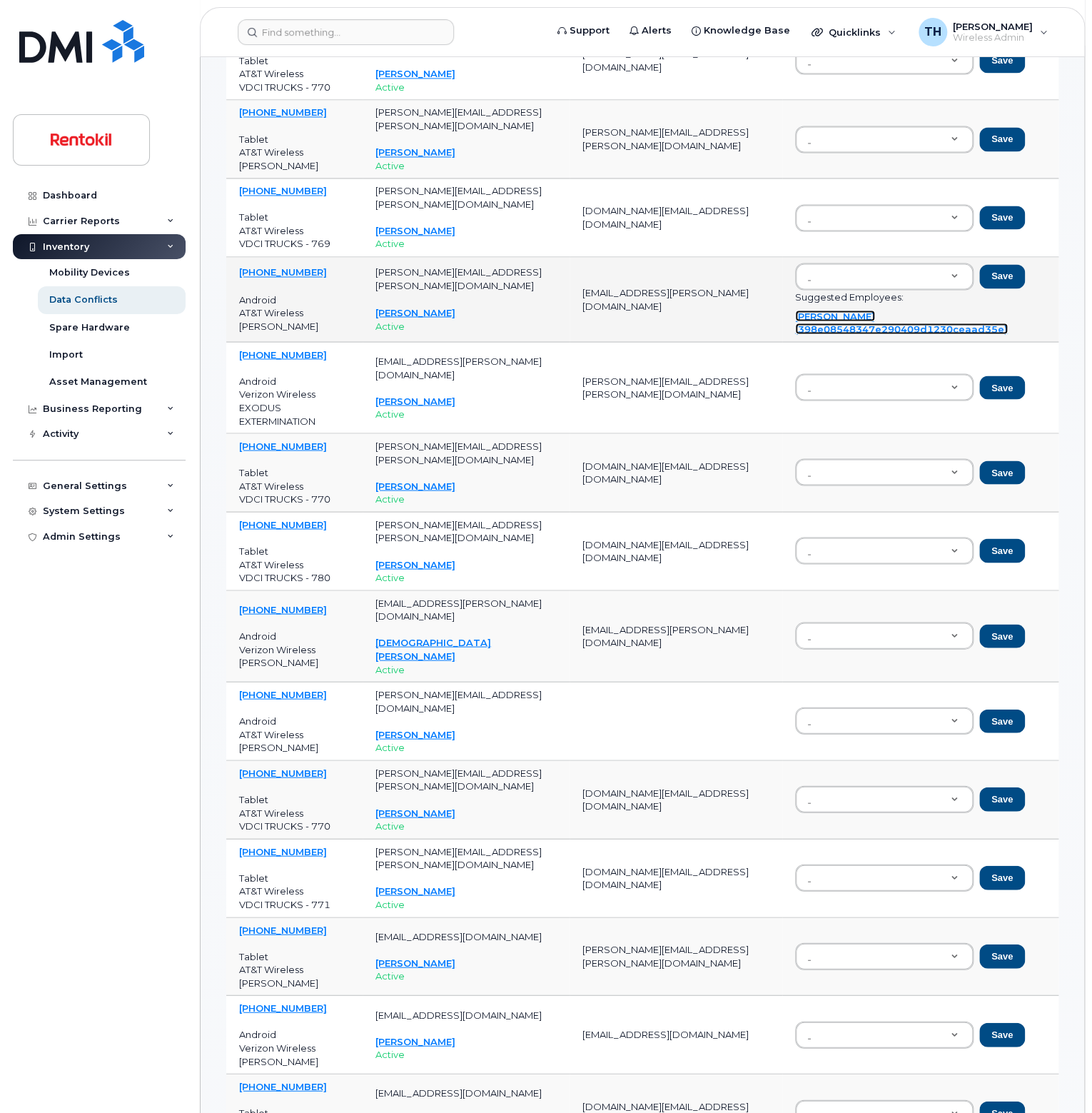
click at [810, 311] on link "Austin Roberts (398e08548347e290409d1230ceaad35e)" at bounding box center [901, 323] width 212 height 25
type input "398e08548347e290409d1230ceaad35e"
click at [1002, 264] on button "Save" at bounding box center [1002, 276] width 46 height 24
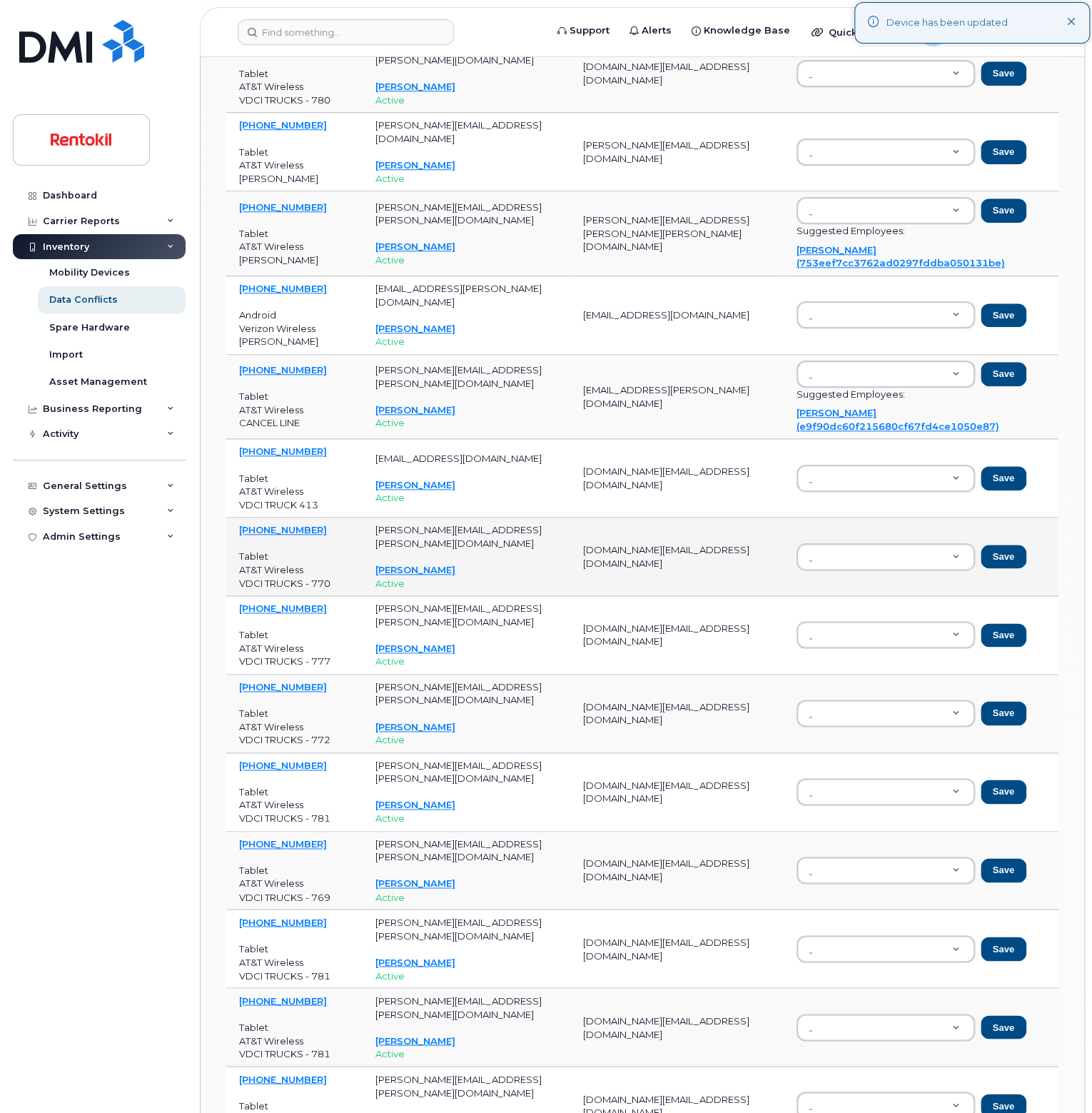
scroll to position [3213, 0]
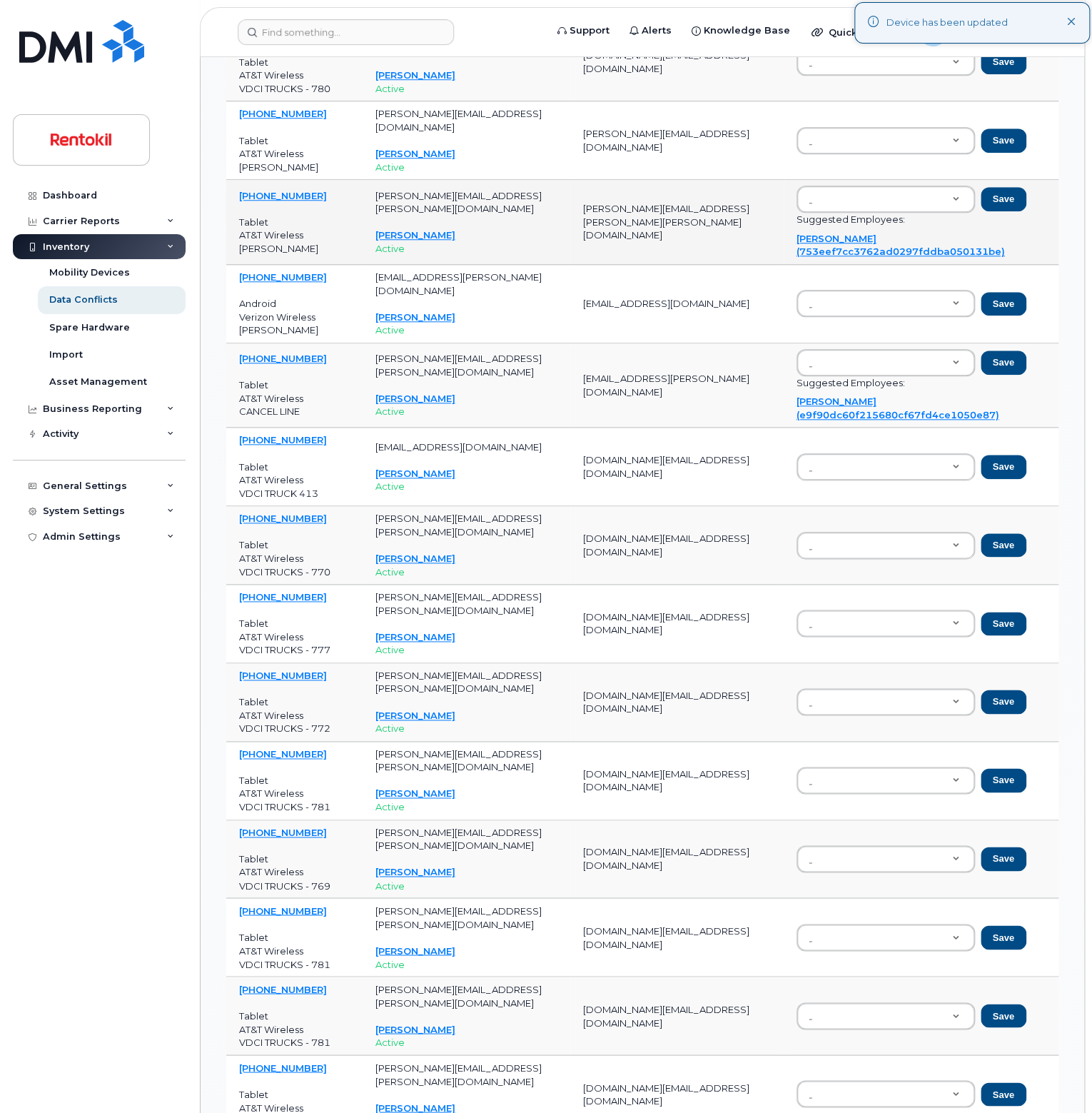
click at [817, 232] on div "Cameron Ochoa (753eef7cc3762ad0297fddba050131be)" at bounding box center [921, 245] width 250 height 26
click at [949, 234] on link "Cameron Ochoa (753eef7cc3762ad0297fddba050131be)" at bounding box center [900, 246] width 209 height 25
type input "753eef7cc3762ad0297fddba050131be"
click at [1008, 187] on button "Save" at bounding box center [1003, 199] width 46 height 24
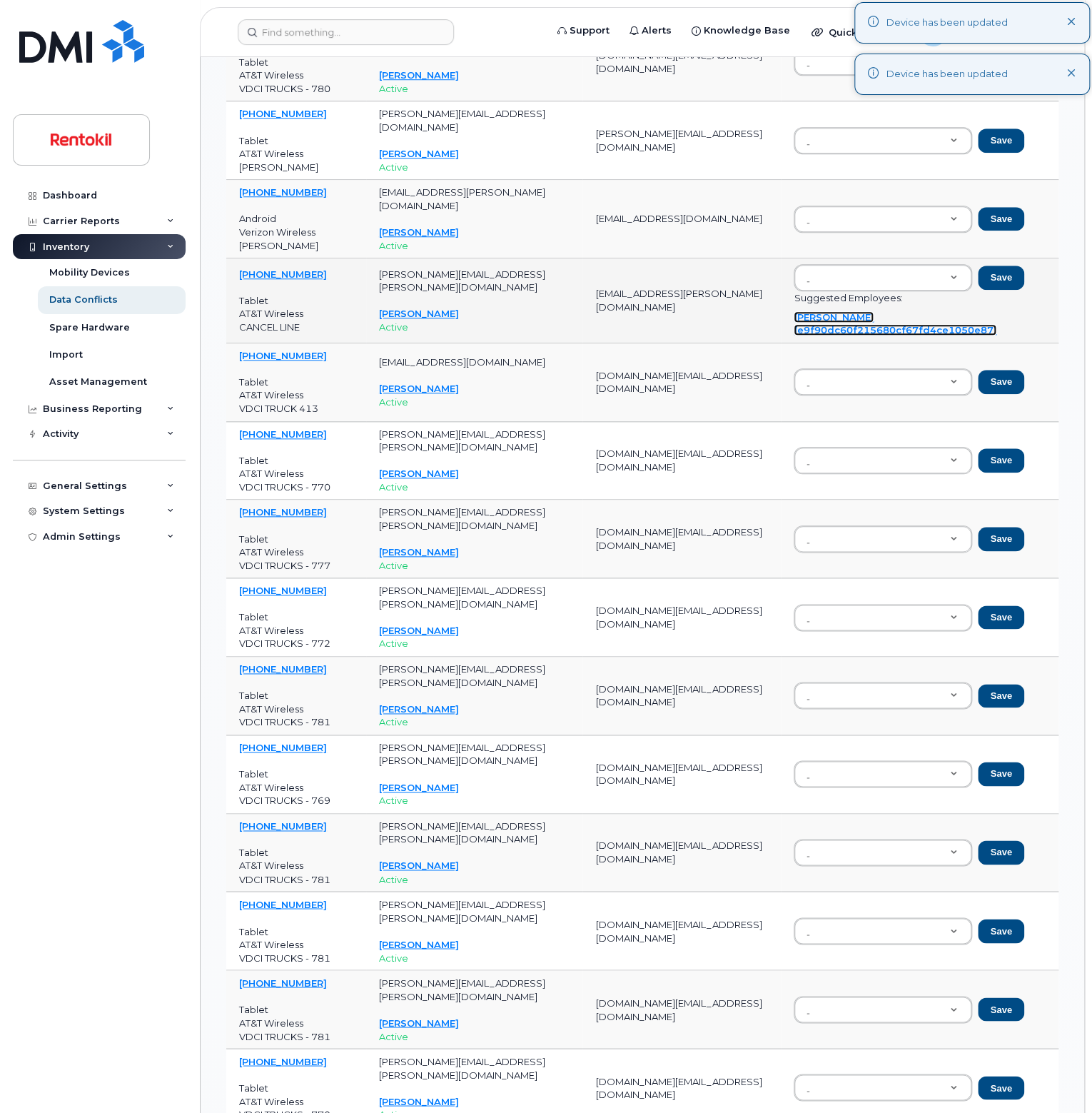
click at [819, 311] on link "Richard Miller (e9f90dc60f215680cf67fd4ce1050e87)" at bounding box center [895, 324] width 202 height 25
type input "e9f90dc60f215680cf67fd4ce1050e87"
click at [1005, 265] on button "Save" at bounding box center [1001, 277] width 46 height 24
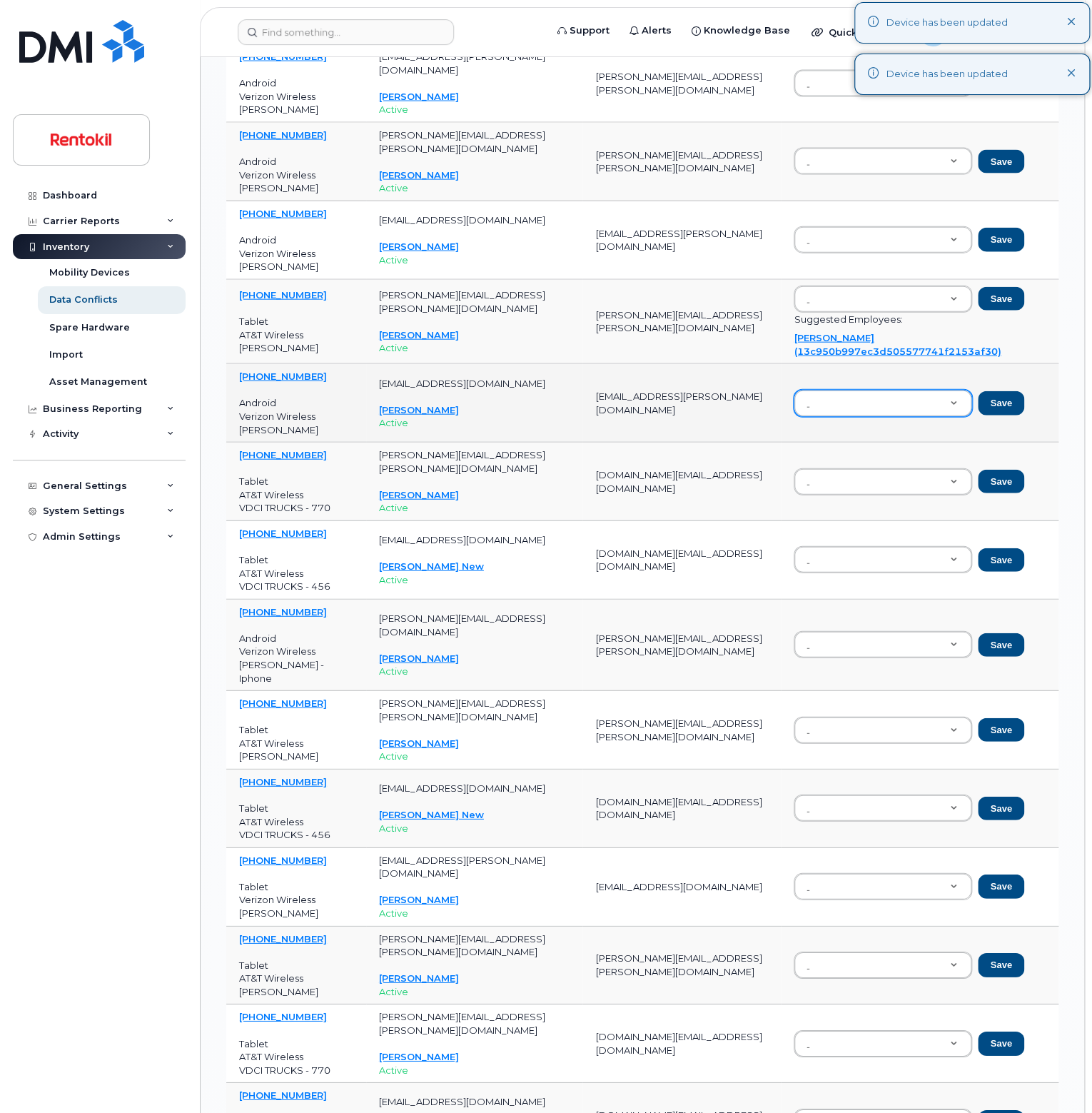
scroll to position [4213, 0]
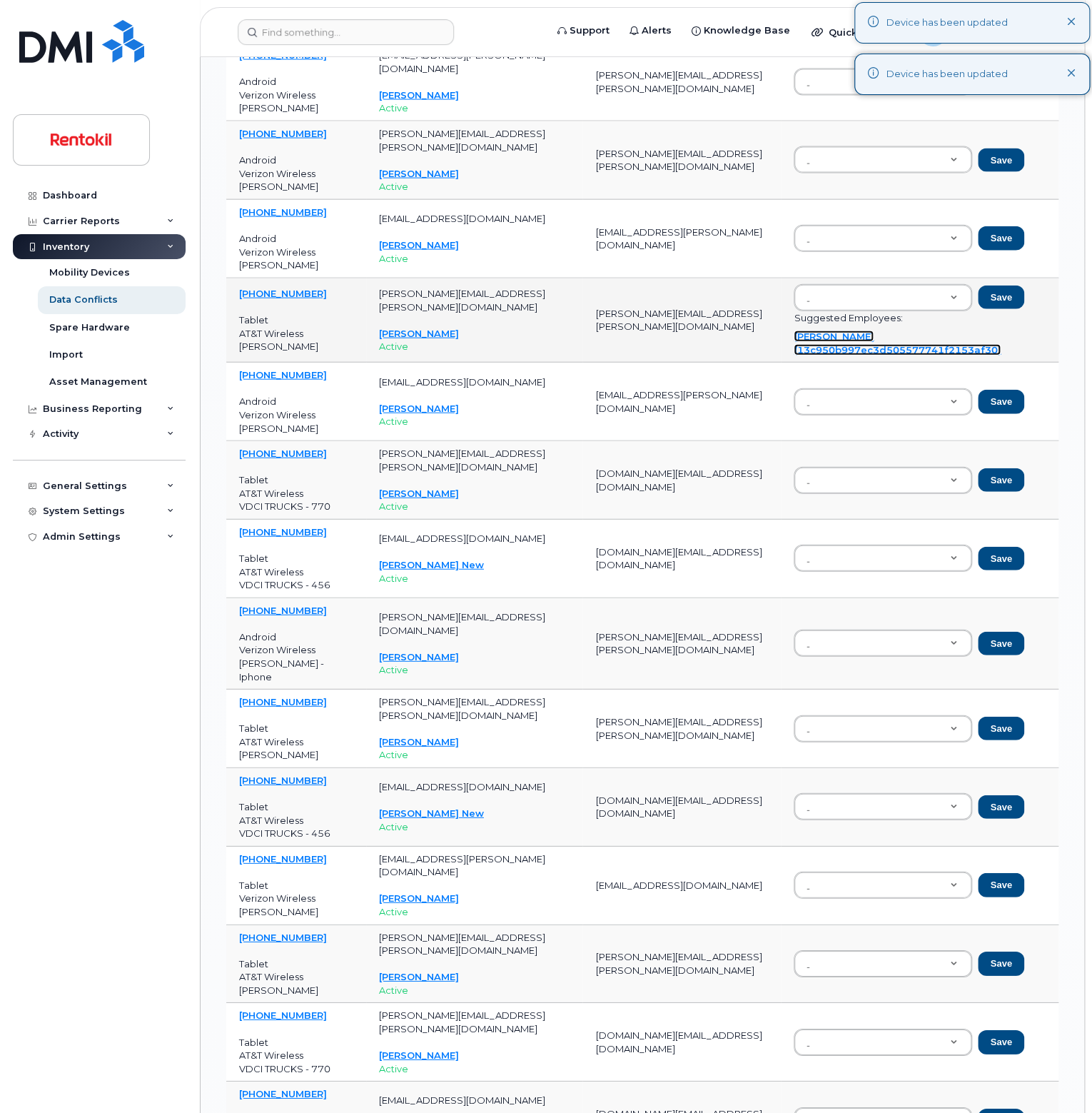
click at [811, 331] on link "Jenna Leach (13c950b997ec3d505577741f2153af30)" at bounding box center [897, 343] width 207 height 25
type input "13c950b997ec3d505577741f2153af30"
click at [1000, 286] on button "Save" at bounding box center [1001, 298] width 46 height 24
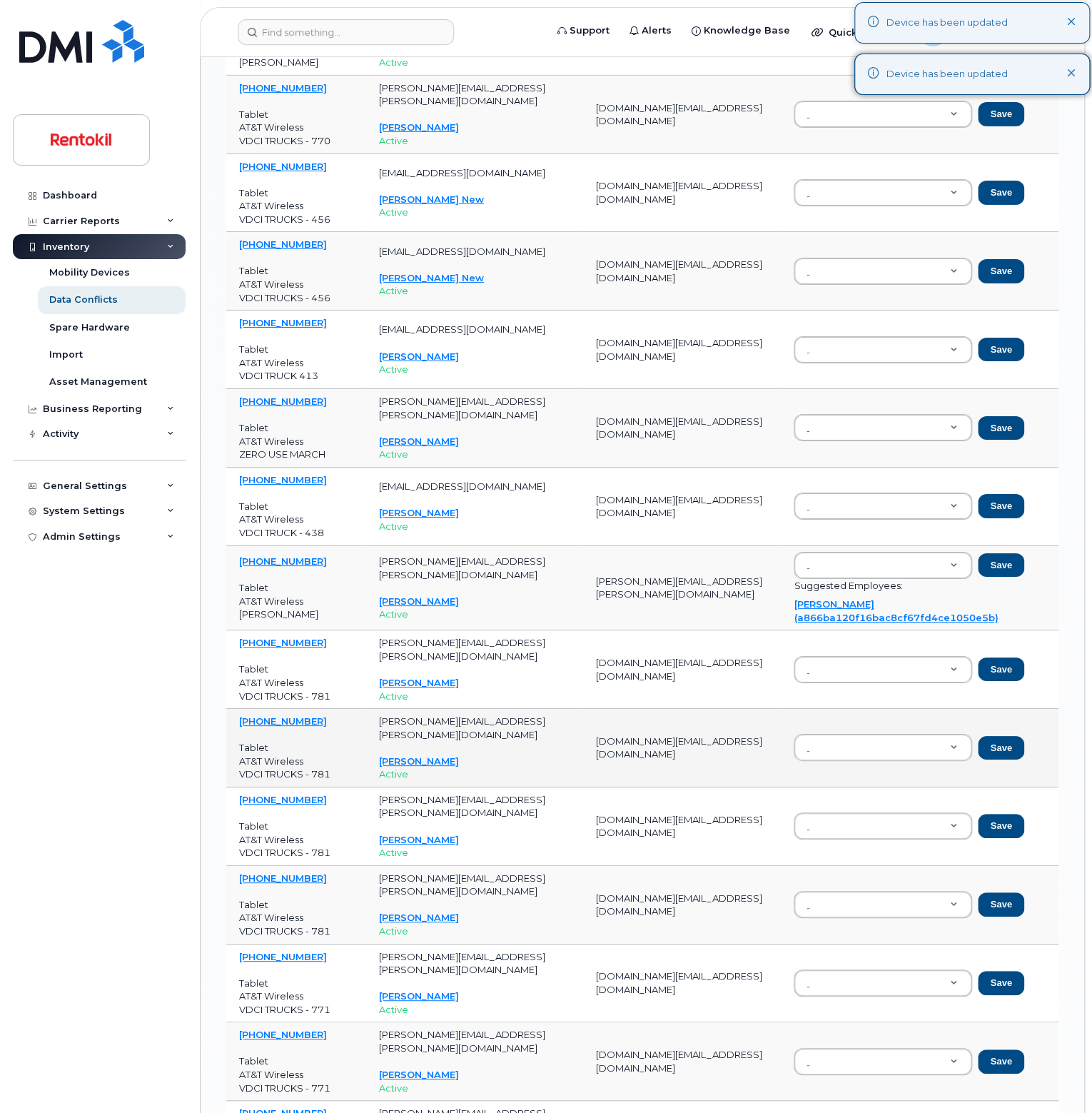
scroll to position [5069, 0]
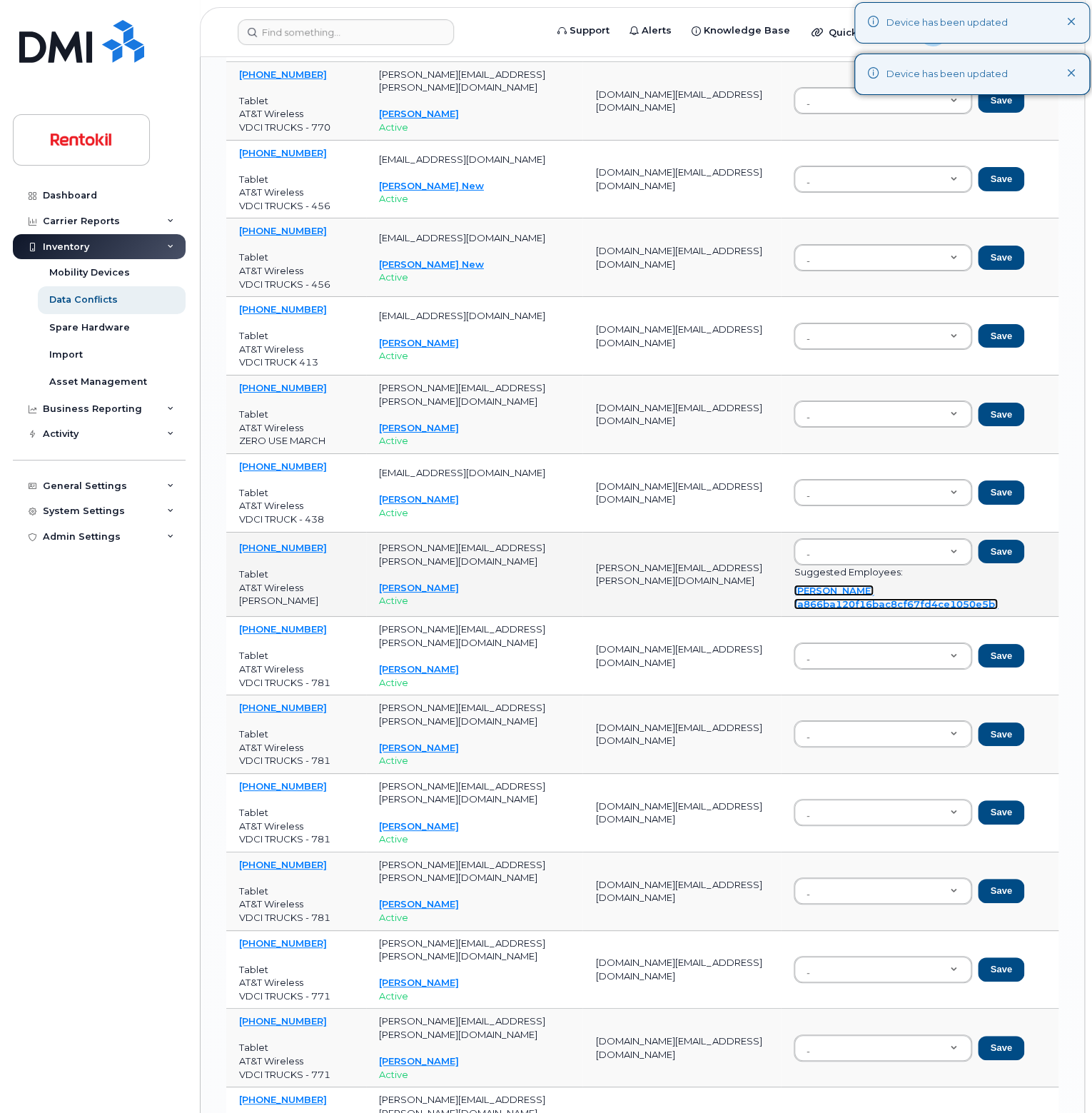
click at [823, 585] on link "Peter Carey (a866ba120f16bac8cf67fd4ce1050e5b)" at bounding box center [896, 598] width 204 height 25
type input "a866ba120f16bac8cf67fd4ce1050e5b"
click at [1005, 539] on button "Save" at bounding box center [1001, 551] width 46 height 24
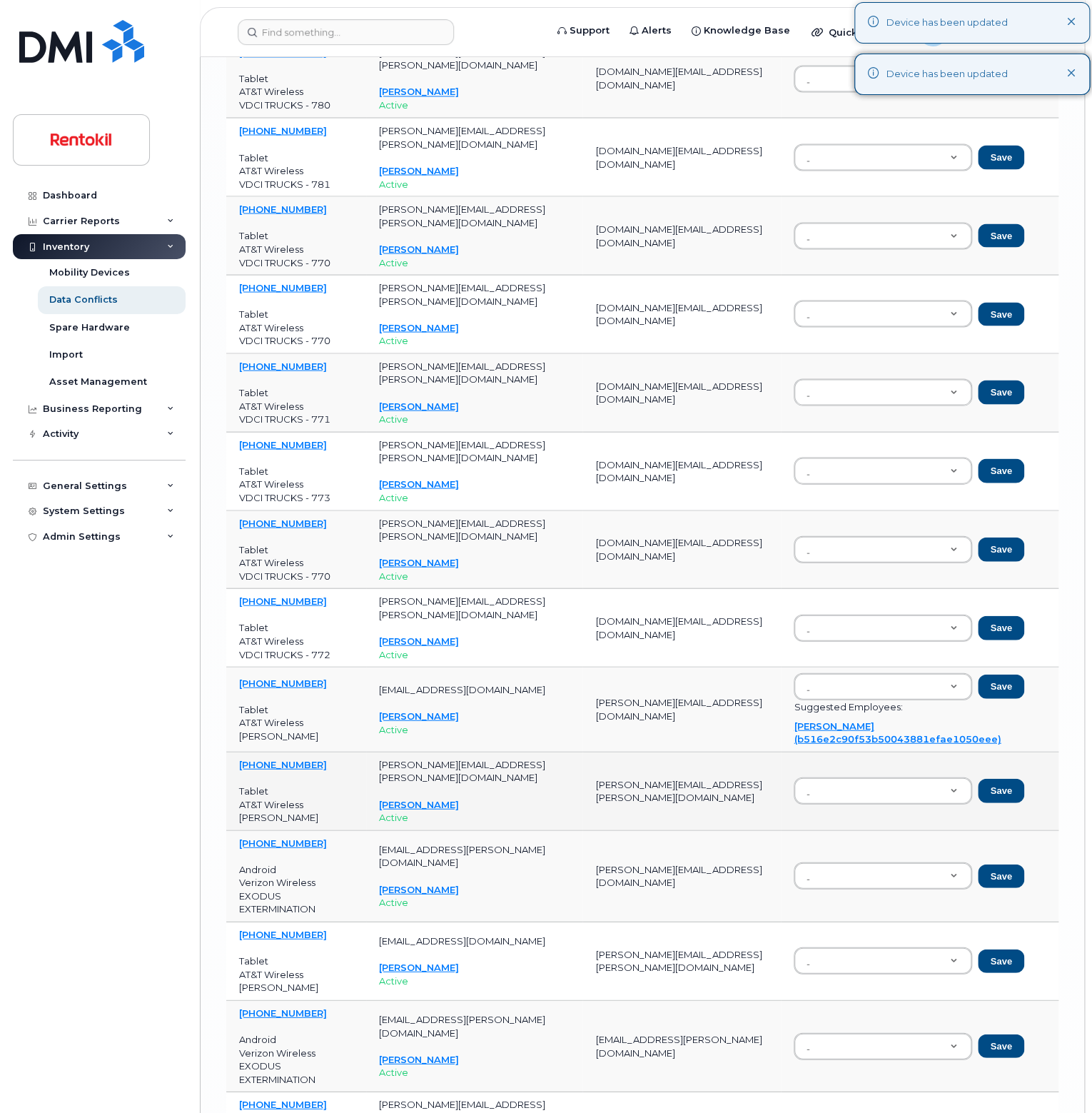
scroll to position [6712, 0]
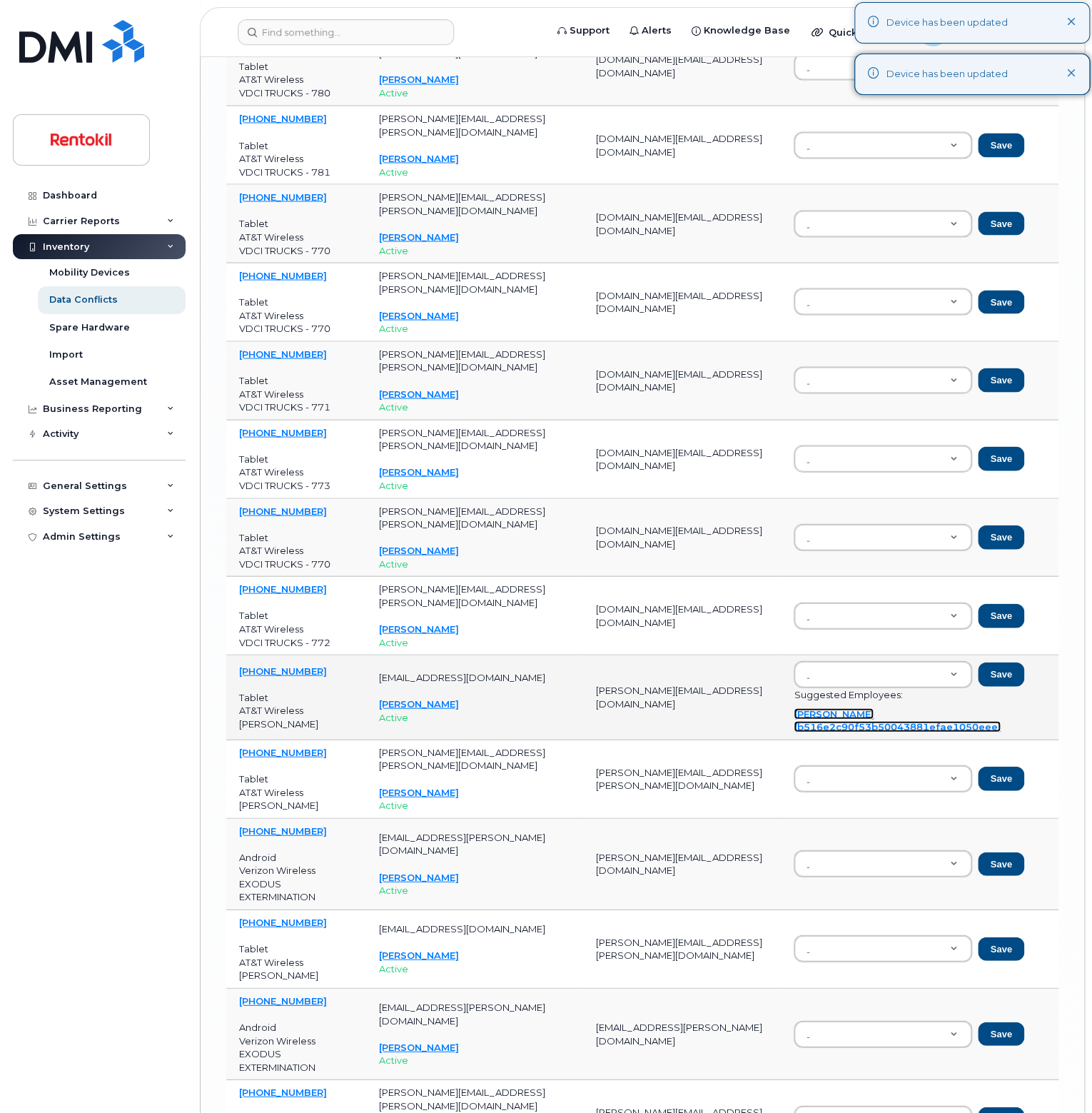
click at [828, 708] on link "Philip Burger (b516e2c90f53b50043881efae1050eee)" at bounding box center [897, 720] width 207 height 25
type input "b516e2c90f53b50043881efae1050eee"
click at [1002, 662] on button "Save" at bounding box center [1001, 674] width 46 height 24
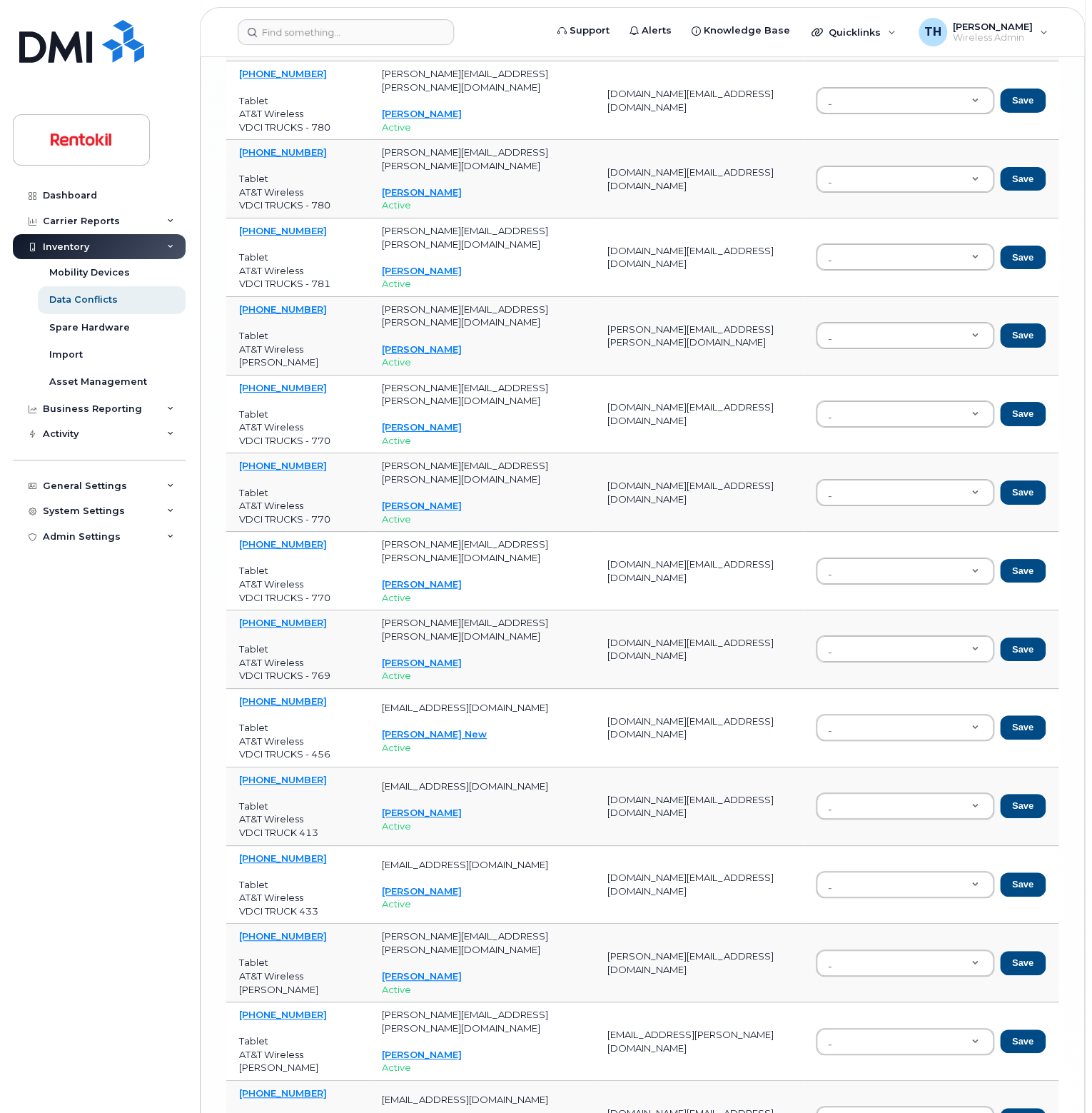
scroll to position [7864, 0]
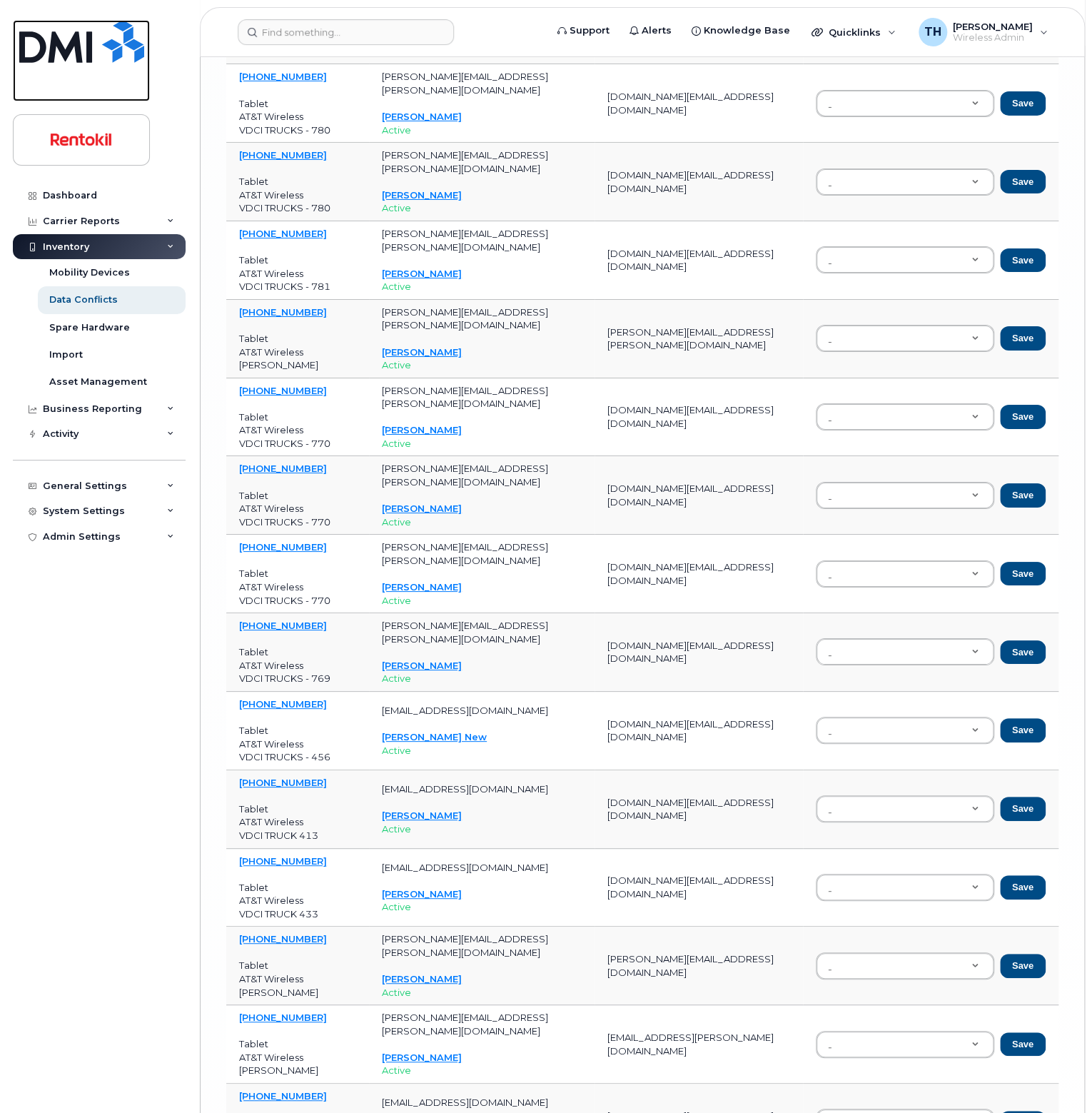
click at [97, 56] on img at bounding box center [82, 41] width 125 height 43
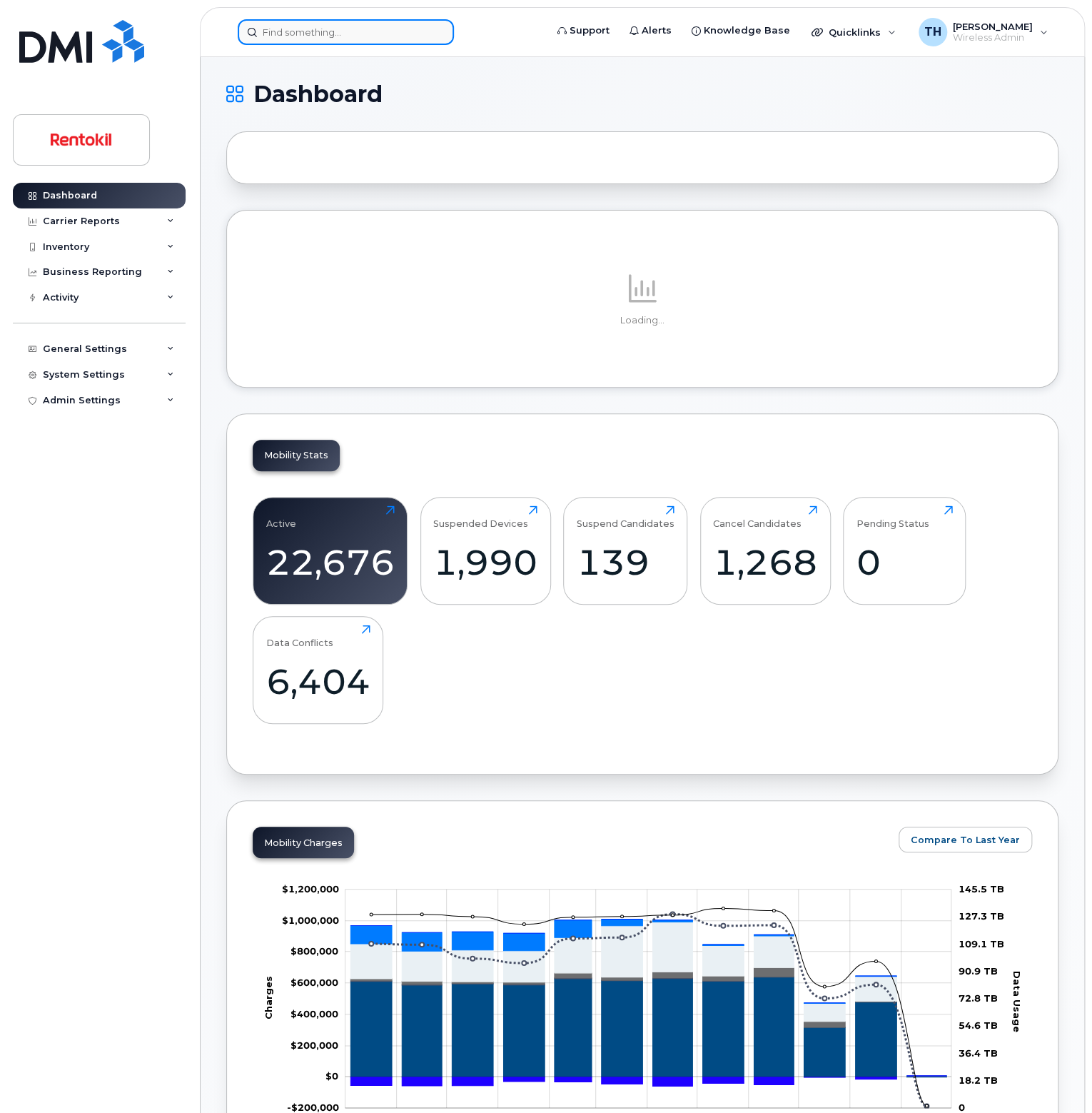
click at [316, 37] on input at bounding box center [345, 32] width 216 height 26
paste input "3173662454"
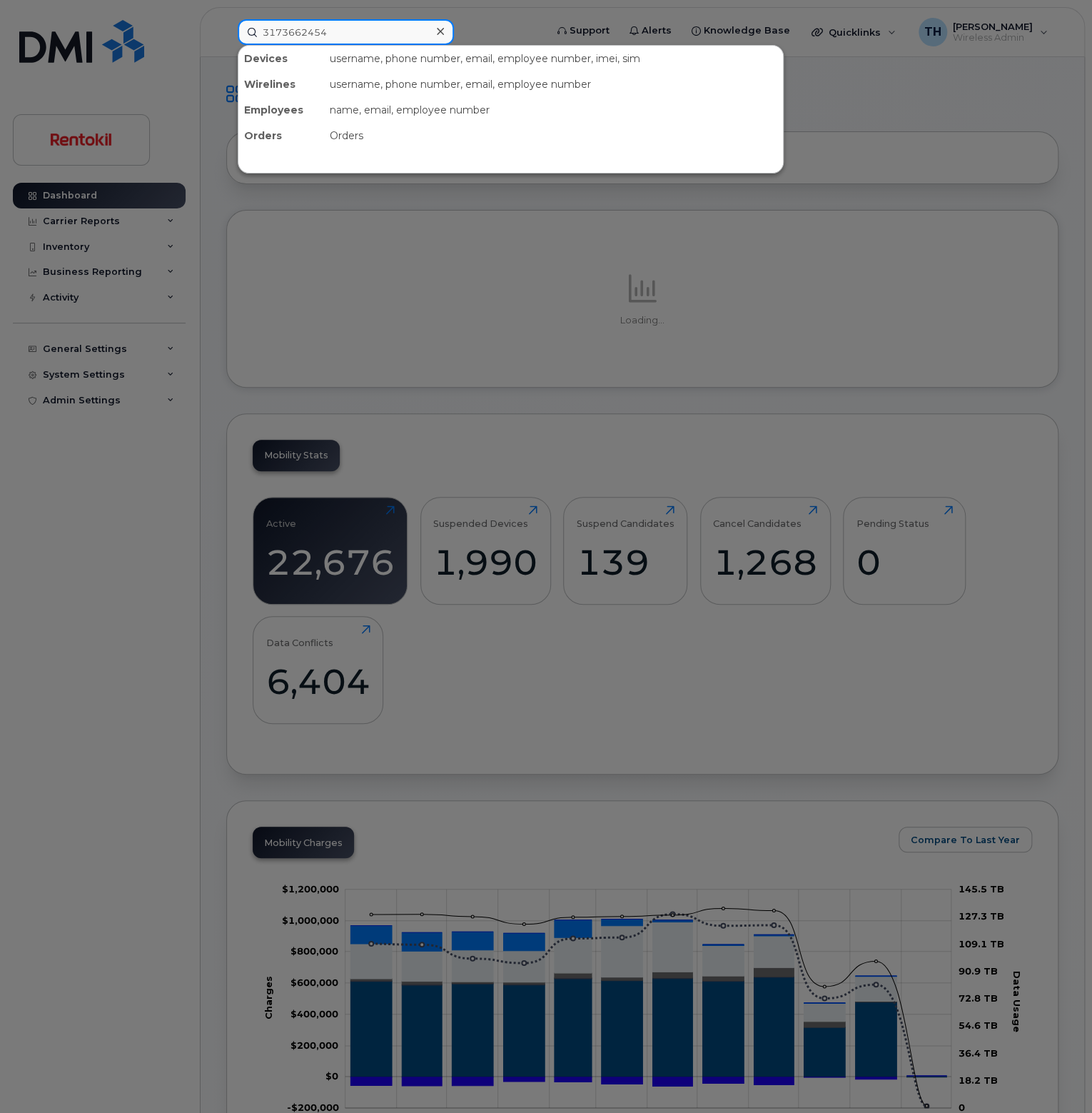
click at [353, 30] on input "3173662454" at bounding box center [345, 32] width 216 height 26
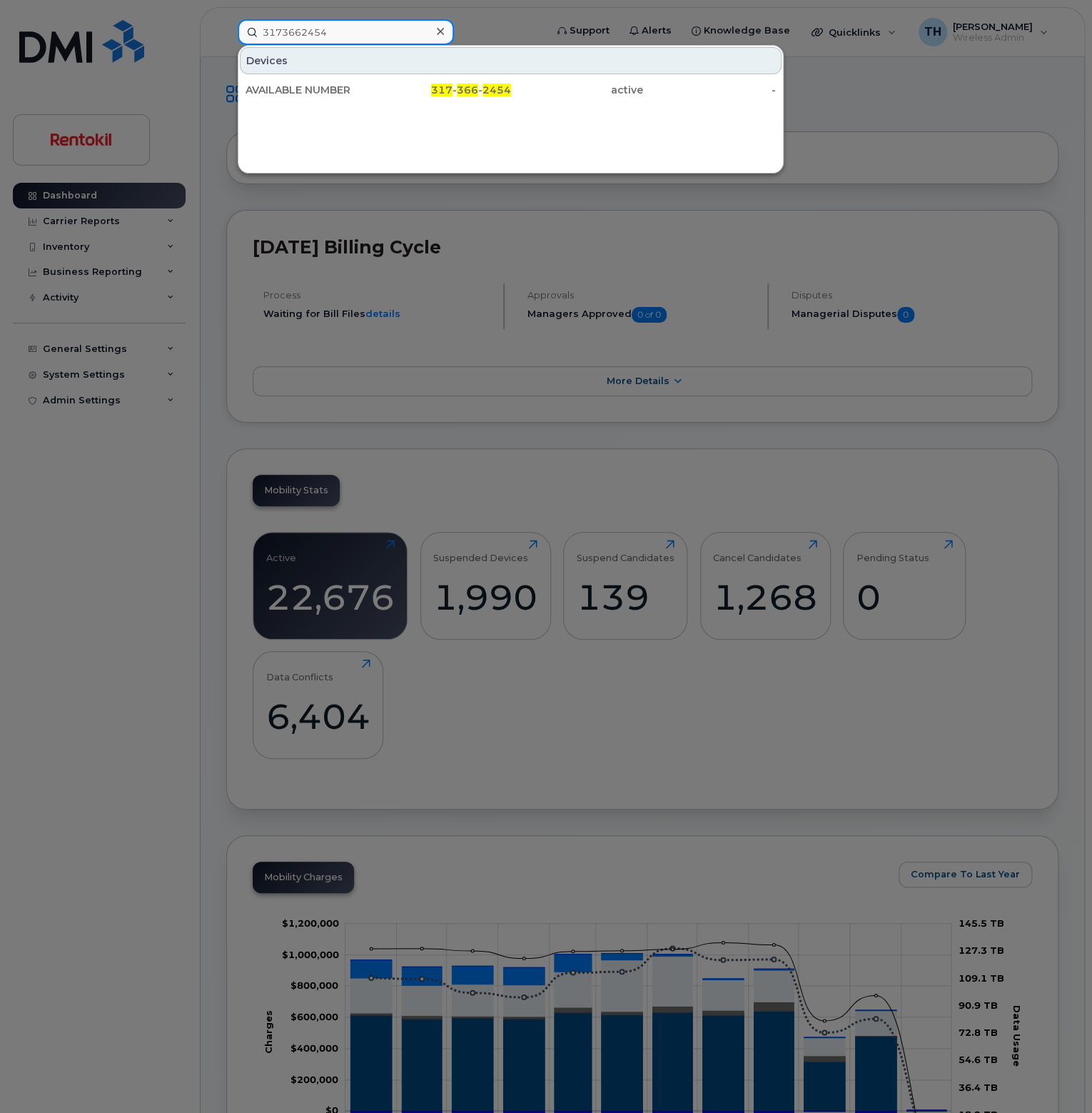
type input "3173662454"
drag, startPoint x: 351, startPoint y: 81, endPoint x: 346, endPoint y: 95, distance: 14.9
click at [346, 95] on div "AVAILABLE NUMBER" at bounding box center [312, 90] width 133 height 14
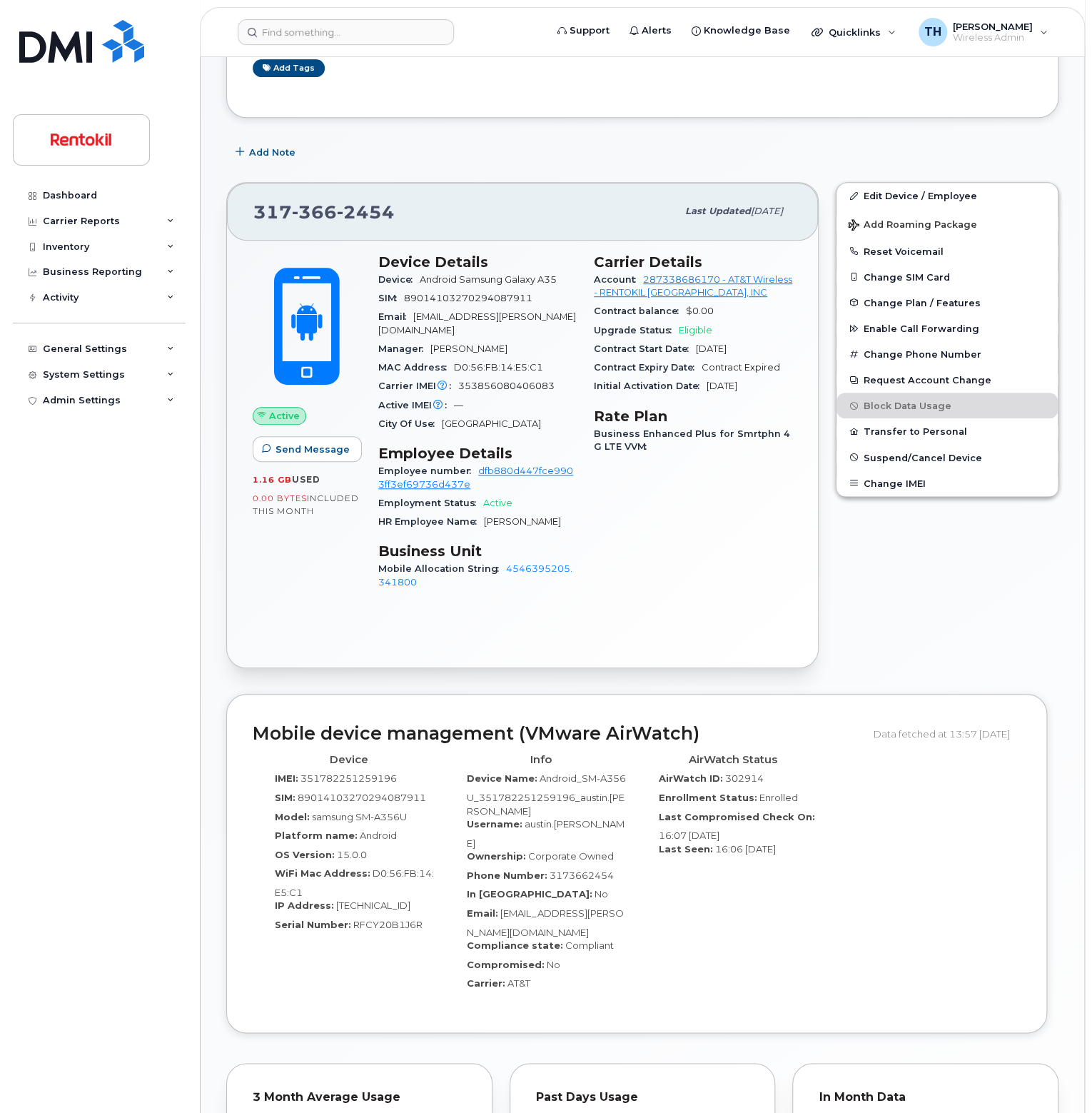
scroll to position [286, 0]
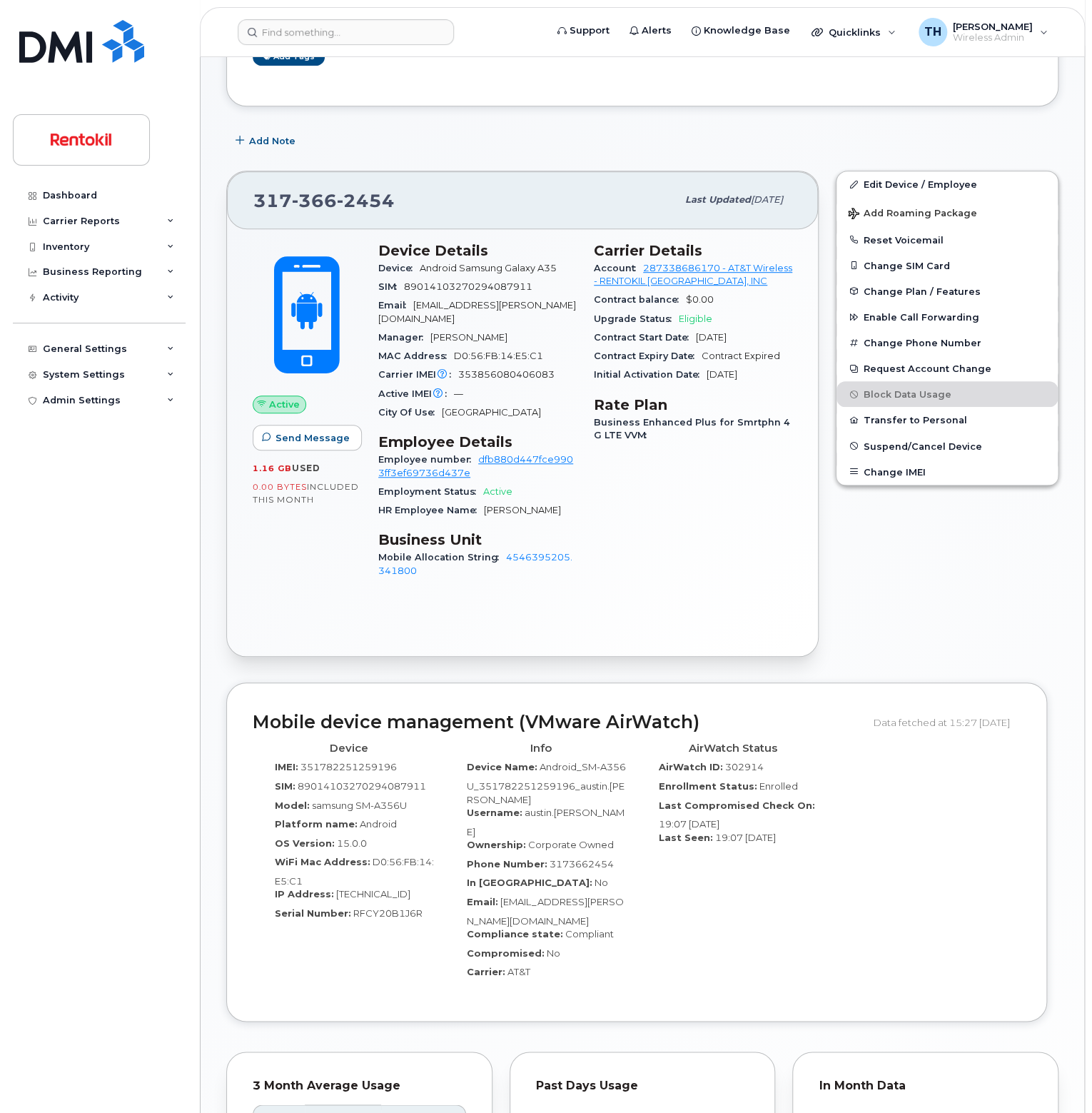
click at [546, 509] on span "[PERSON_NAME]" at bounding box center [522, 510] width 77 height 11
click at [565, 508] on div "HR Employee Name [PERSON_NAME]" at bounding box center [477, 510] width 199 height 19
click at [534, 511] on span "[PERSON_NAME]" at bounding box center [522, 510] width 77 height 11
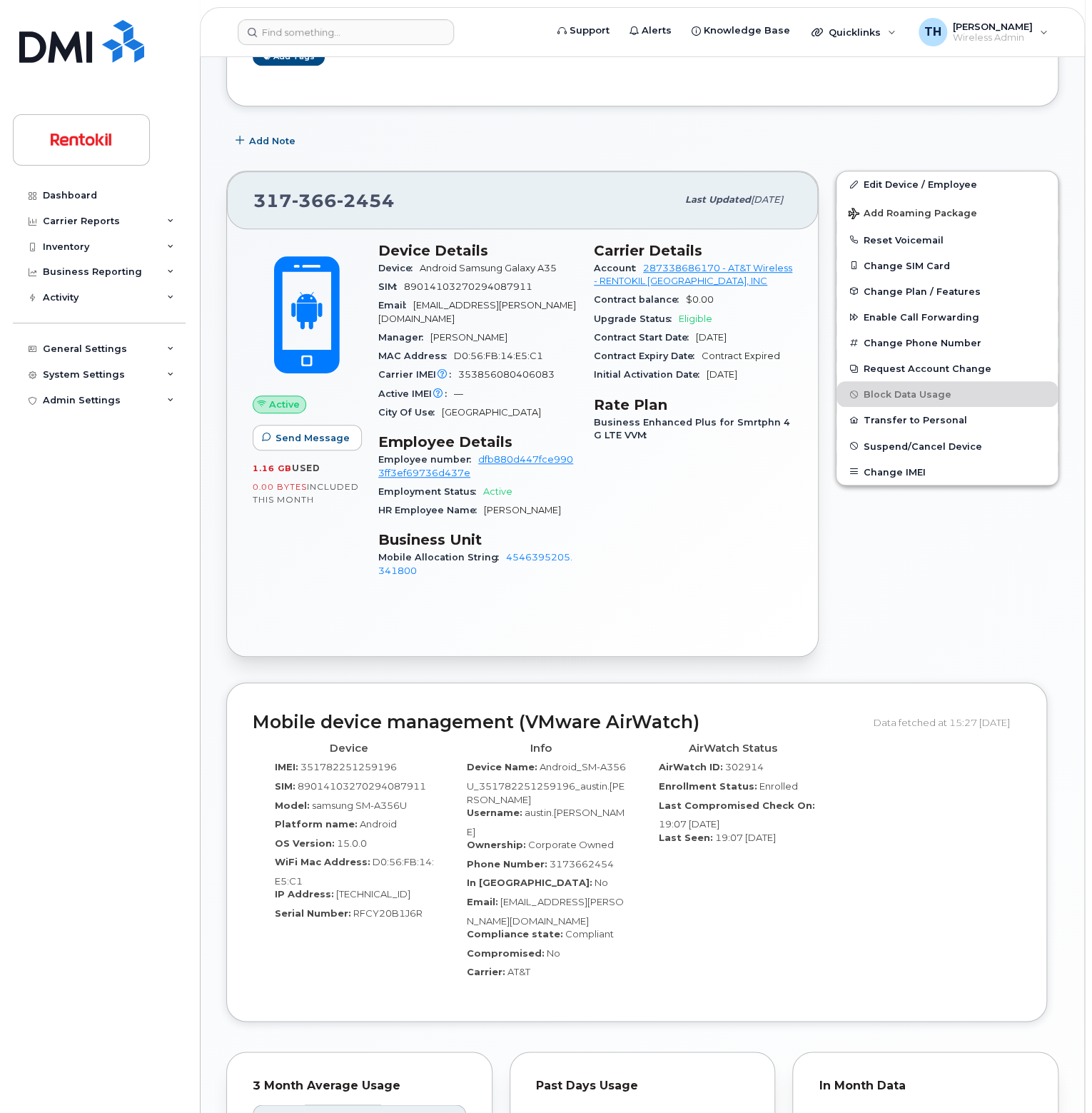
click at [547, 511] on span "[PERSON_NAME]" at bounding box center [522, 510] width 77 height 11
drag, startPoint x: 556, startPoint y: 511, endPoint x: 483, endPoint y: 514, distance: 73.1
click at [483, 514] on div "HR Employee Name [PERSON_NAME]" at bounding box center [477, 510] width 199 height 19
copy span "[PERSON_NAME]"
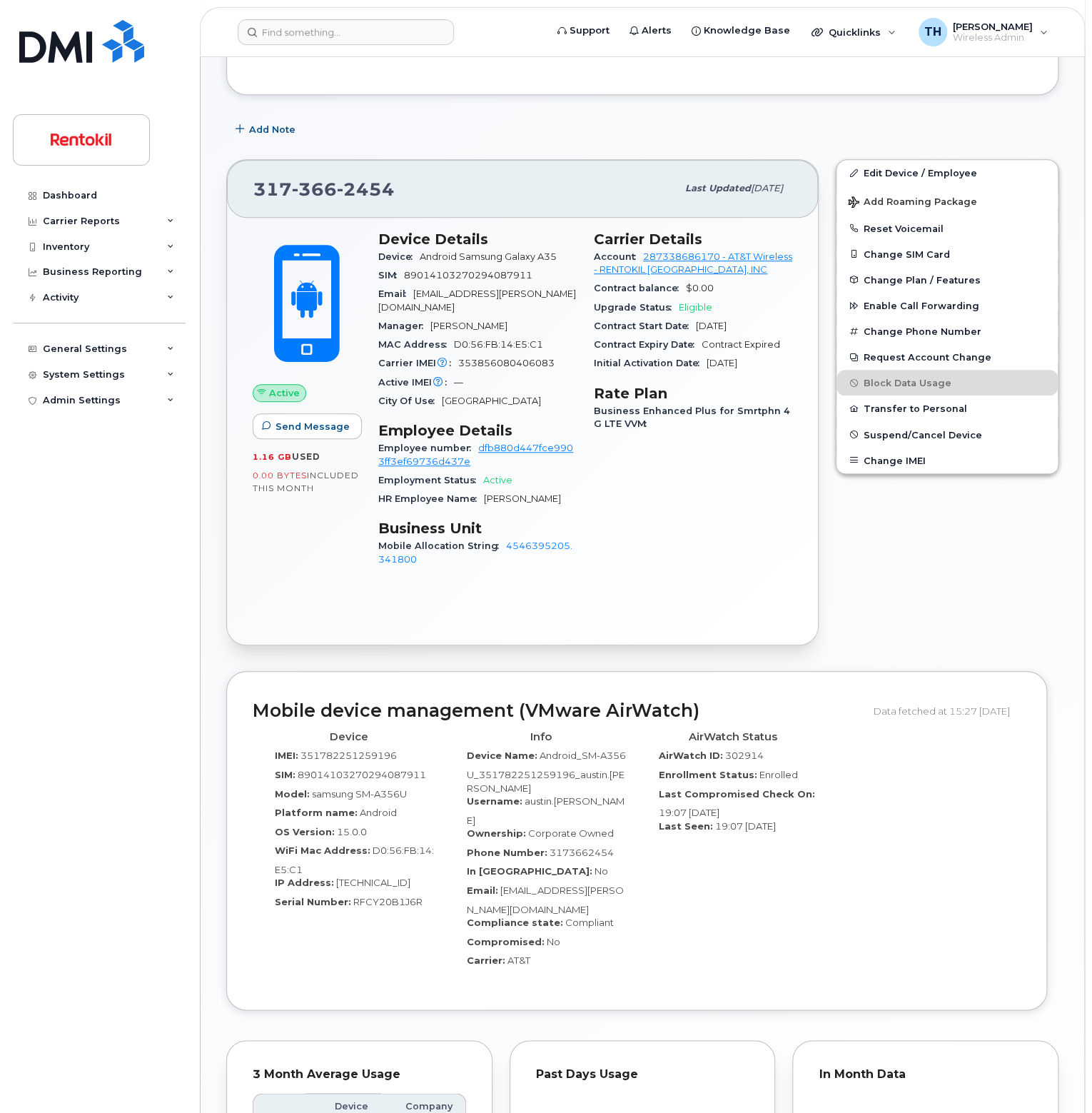
scroll to position [237, 0]
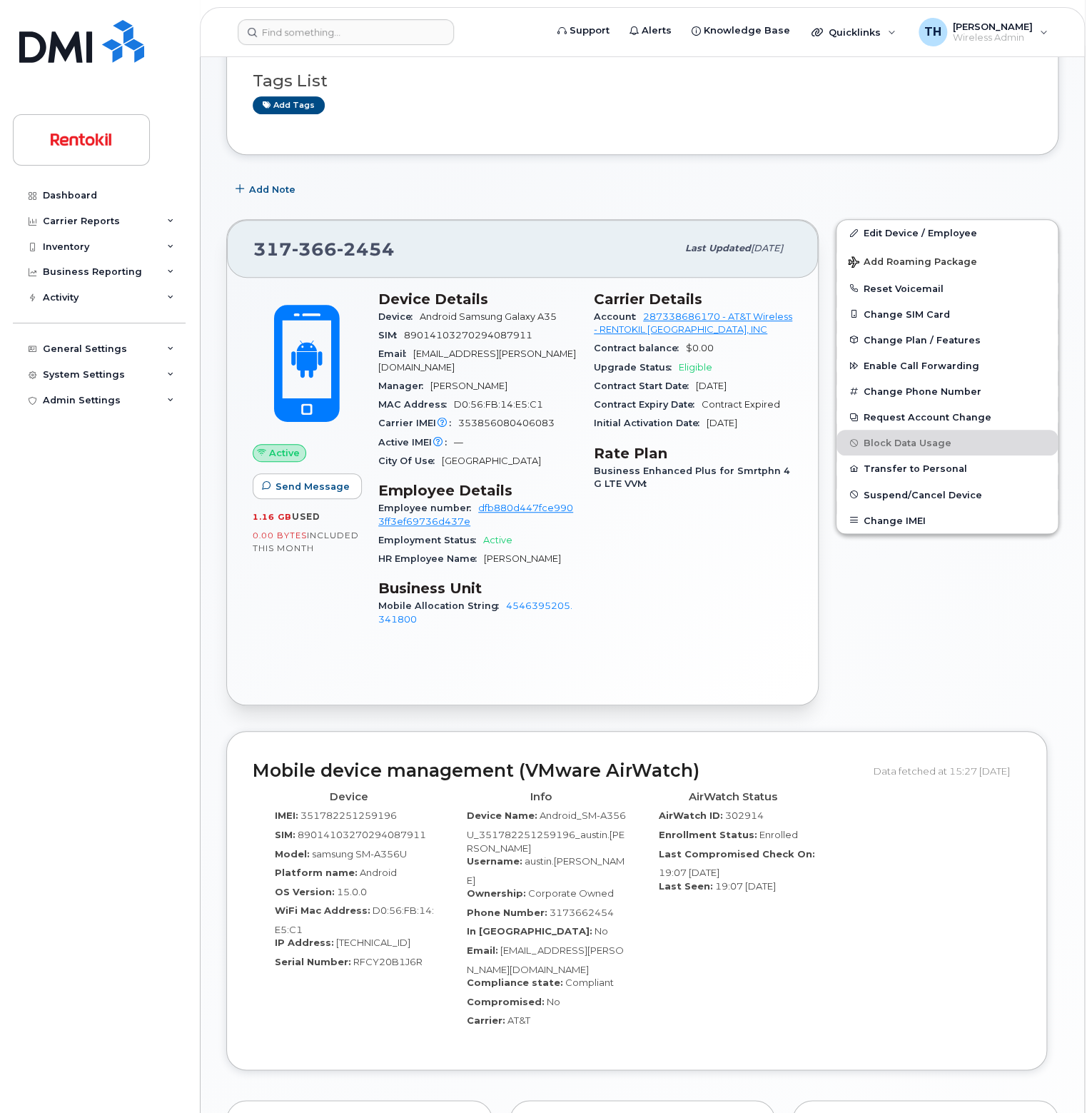
click at [483, 429] on div "Carrier IMEI Carrier IMEI is reported during the last billing cycle or change o…" at bounding box center [477, 423] width 199 height 19
click at [487, 419] on span "353856080406083" at bounding box center [507, 423] width 97 height 11
copy span "353856080406083"
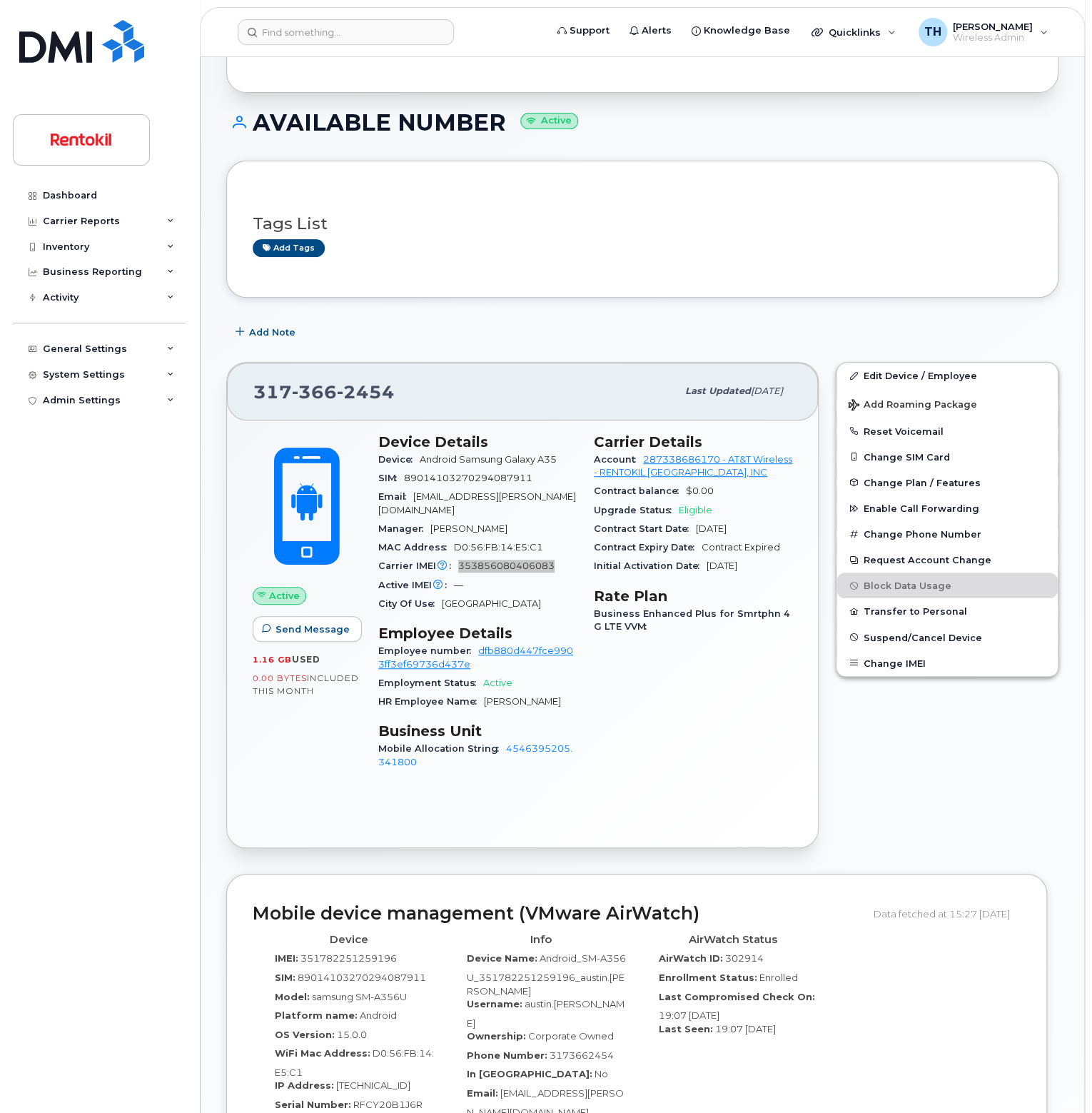
scroll to position [0, 0]
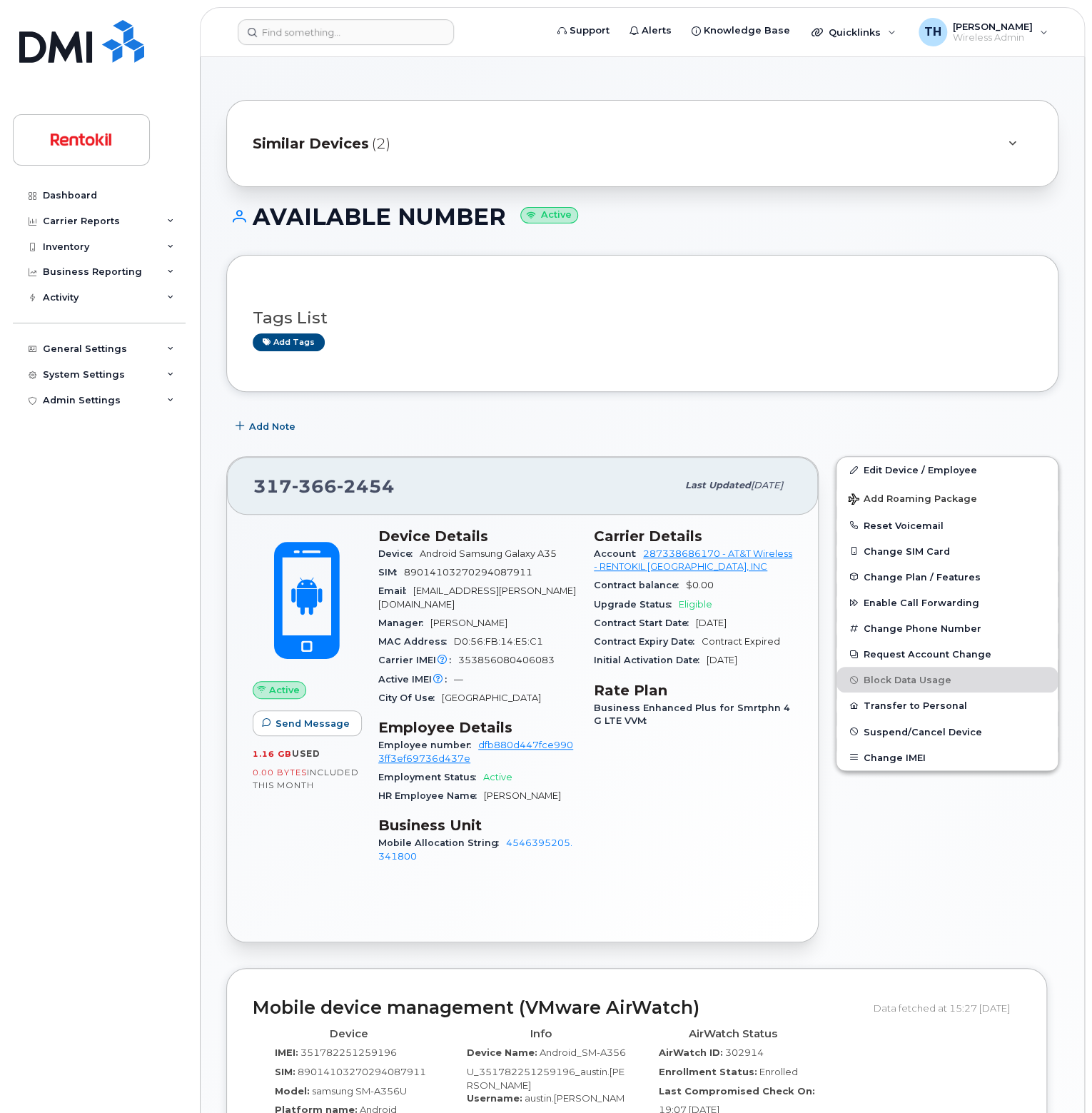
click at [349, 496] on div "[PHONE_NUMBER]" at bounding box center [465, 485] width 423 height 30
click at [353, 492] on span "2454" at bounding box center [365, 487] width 58 height 22
copy span "[PHONE_NUMBER]"
click at [344, 487] on span "2454" at bounding box center [365, 487] width 58 height 22
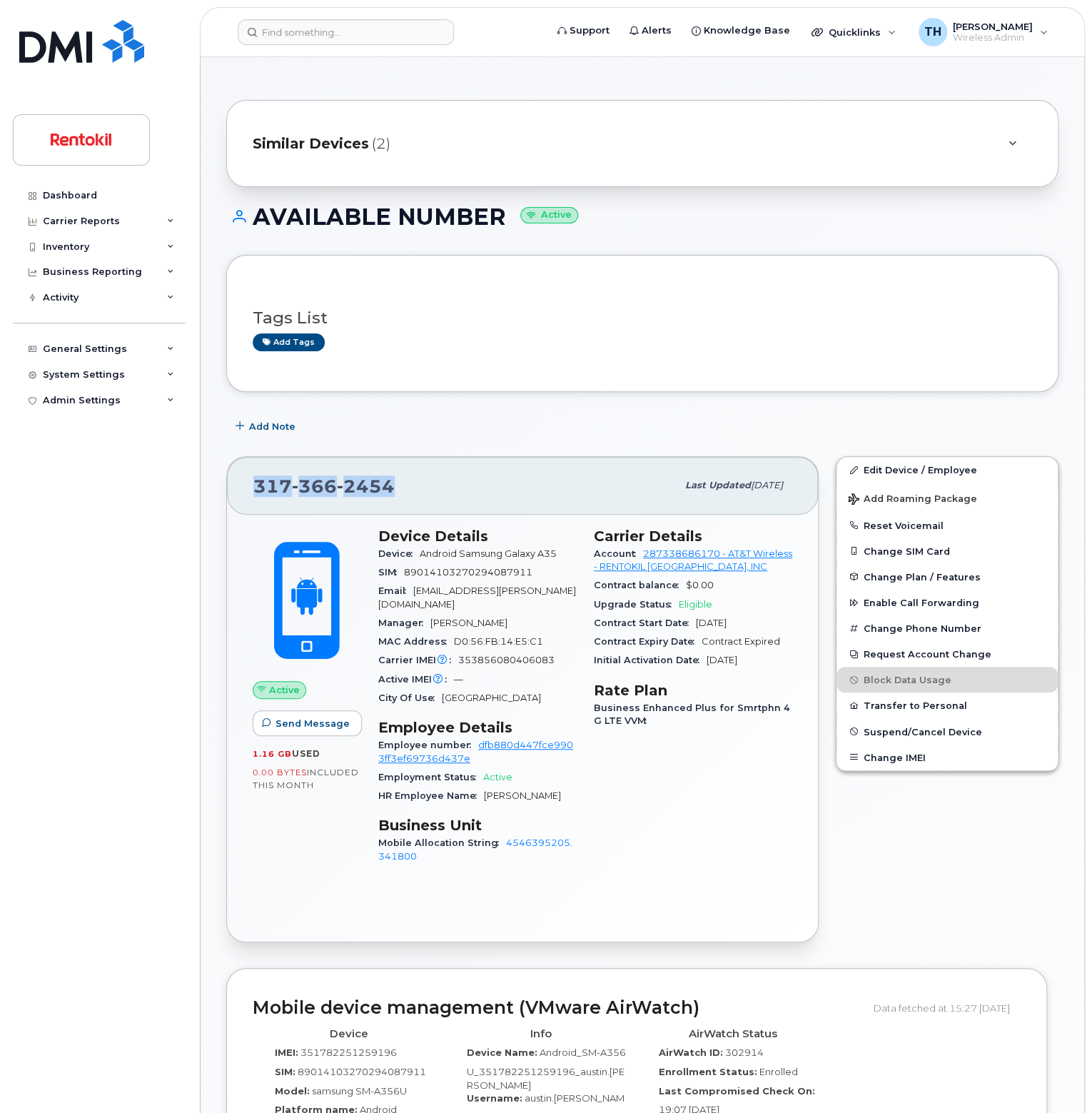
click at [344, 487] on span "2454" at bounding box center [365, 487] width 58 height 22
